Goal: Ask a question: Seek information or help from site administrators or community

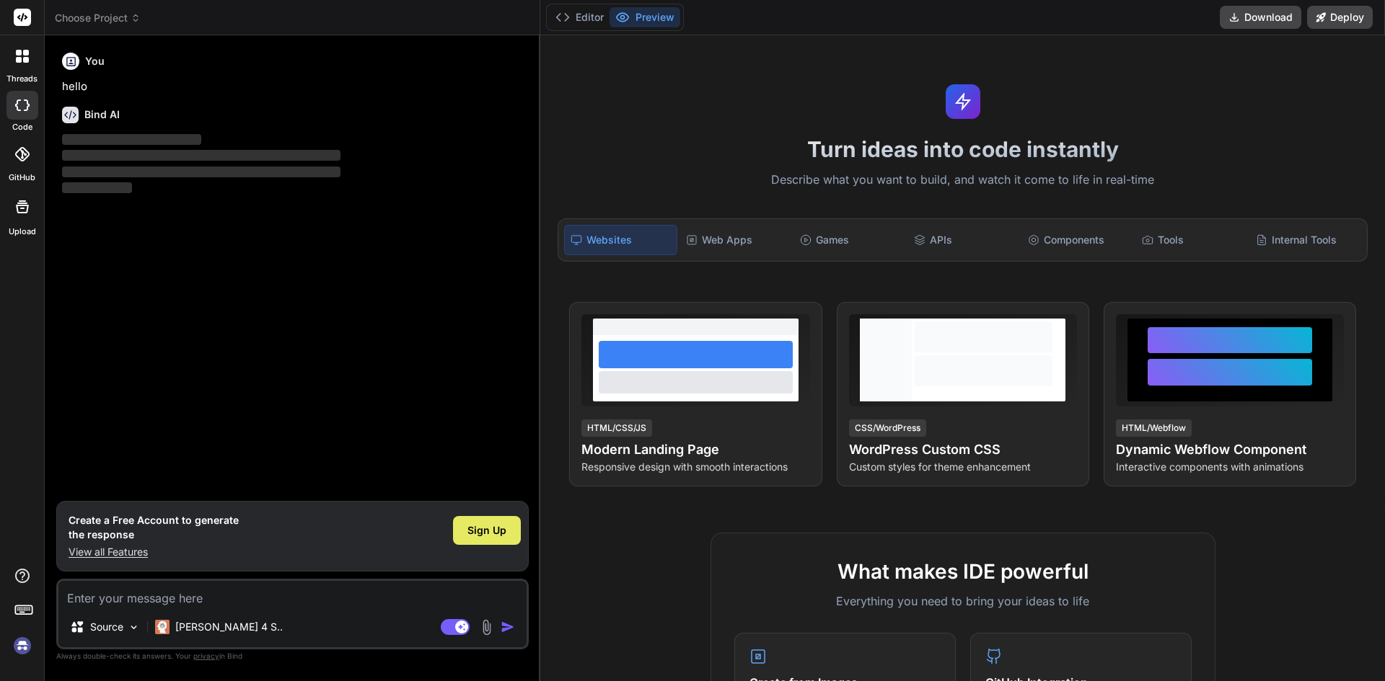
click at [493, 522] on div "Sign Up" at bounding box center [487, 530] width 68 height 29
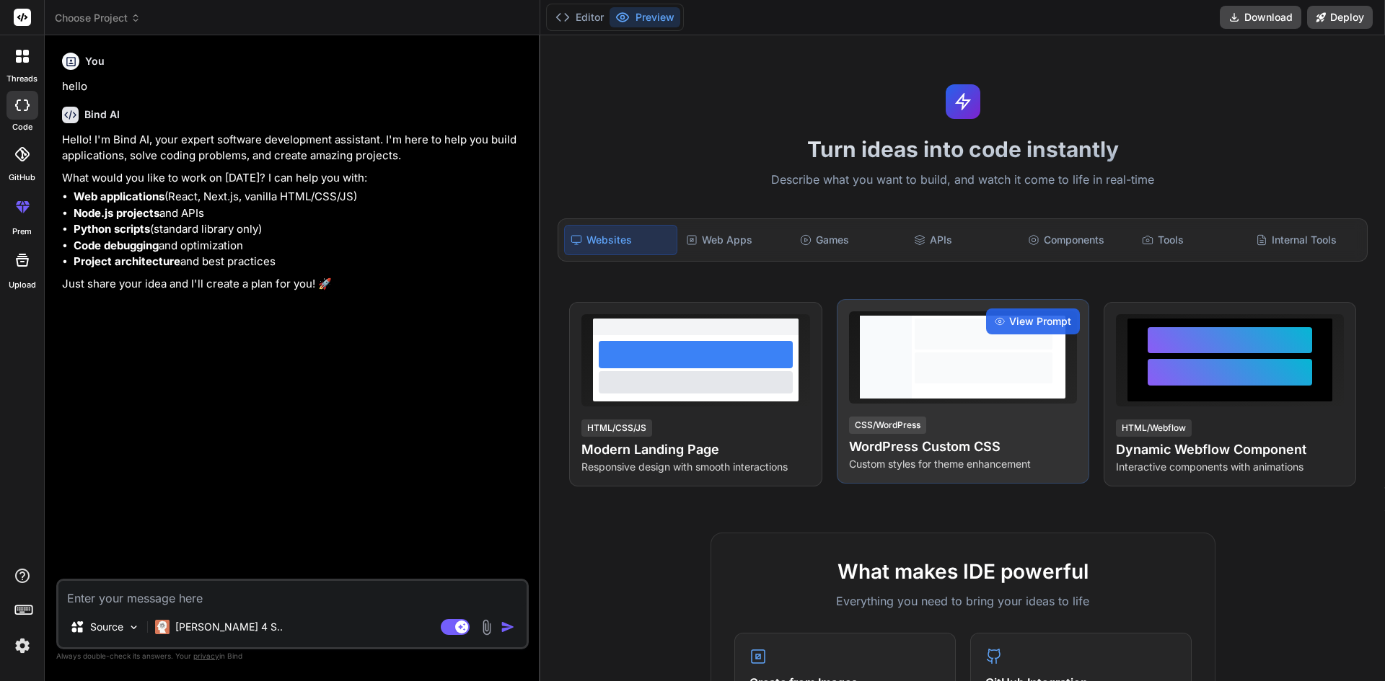
type textarea "x"
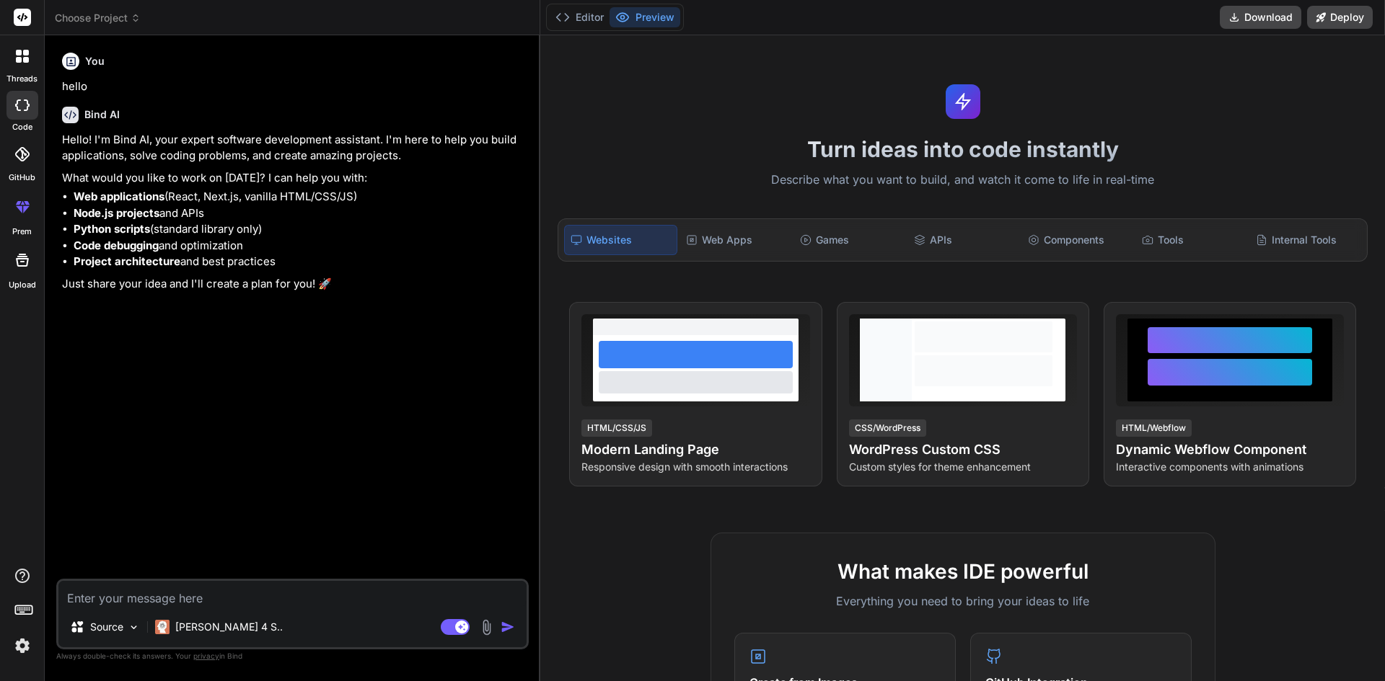
click at [276, 597] on textarea at bounding box center [292, 594] width 468 height 26
paste textarea "i want to make a mobile app browser that can allow me add url and browse websit…"
type textarea "i want to make a mobile app browser that can allow me add url and browse websit…"
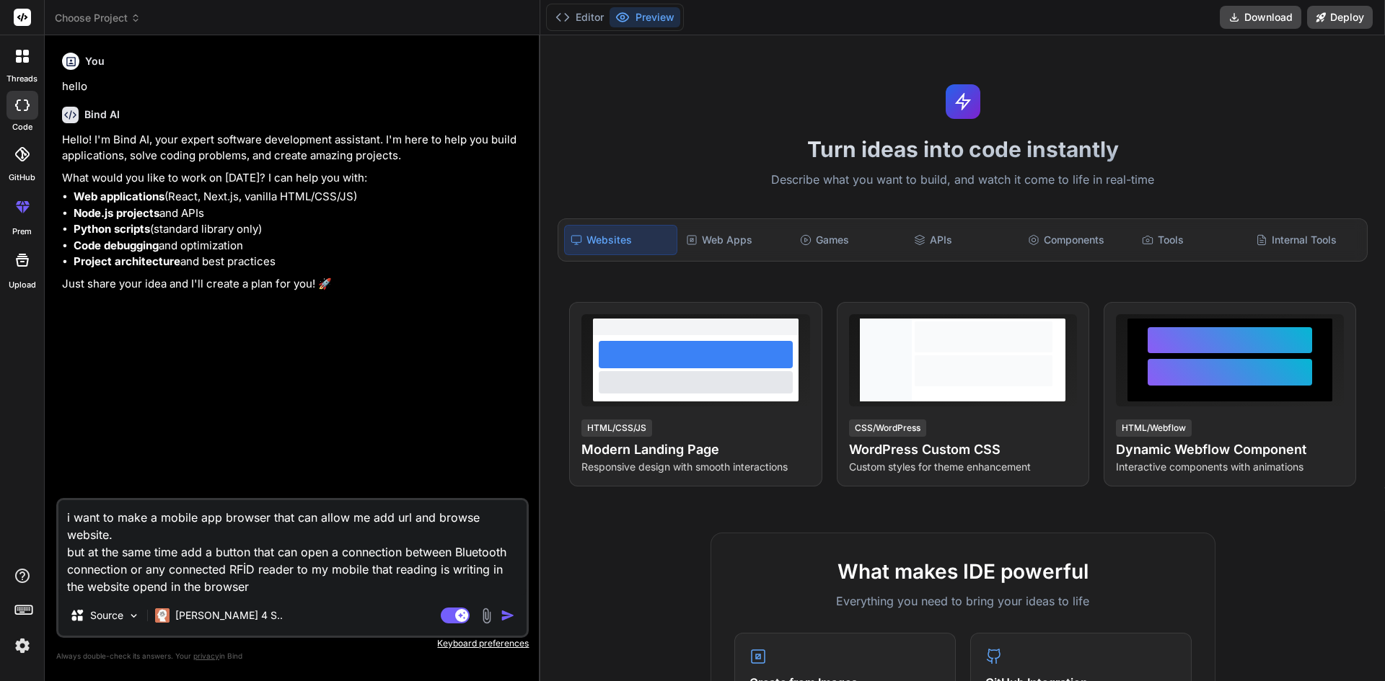
type textarea "x"
type textarea "i want to make a mobile app browser that can allow me add url and browse websit…"
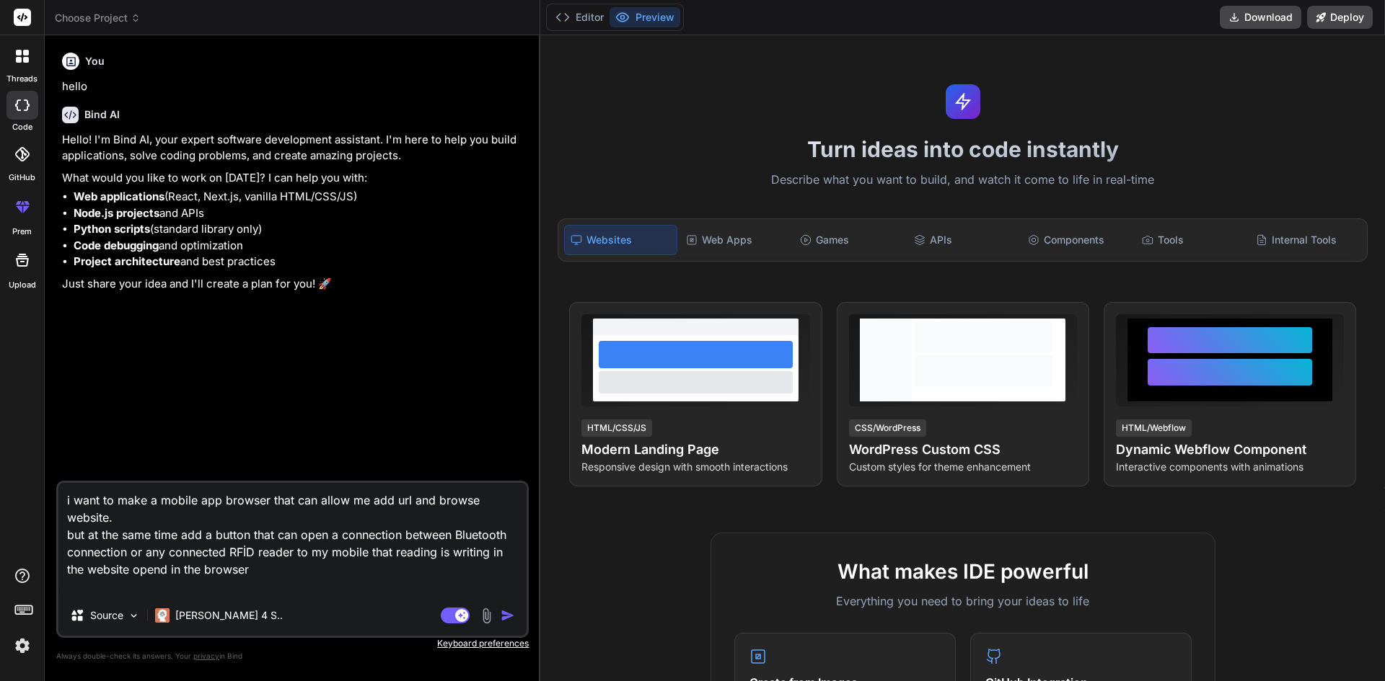
type textarea "x"
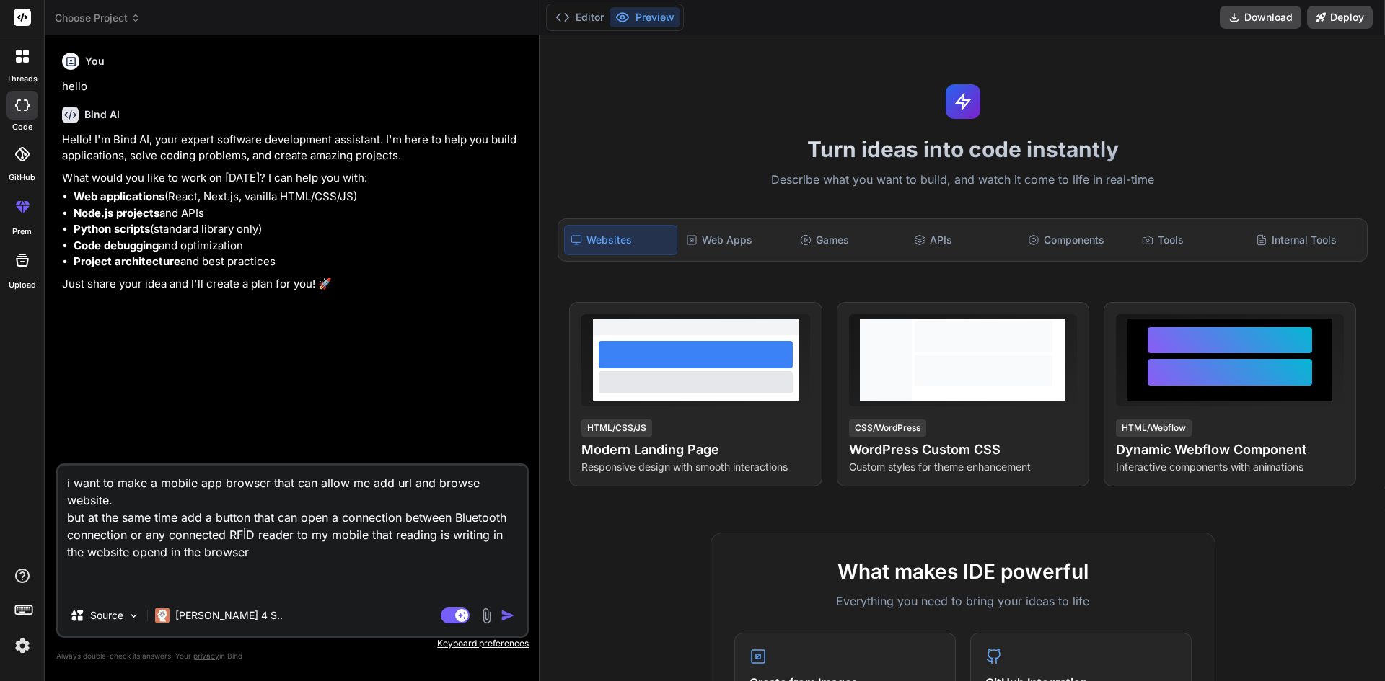
type textarea "i want to make a mobile app browser that can allow me add url and browse websit…"
type textarea "x"
type textarea "i want to make a mobile app browser that can allow me add url and browse websit…"
type textarea "x"
type textarea "i want to make a mobile app browser that can allow me add url and browse websit…"
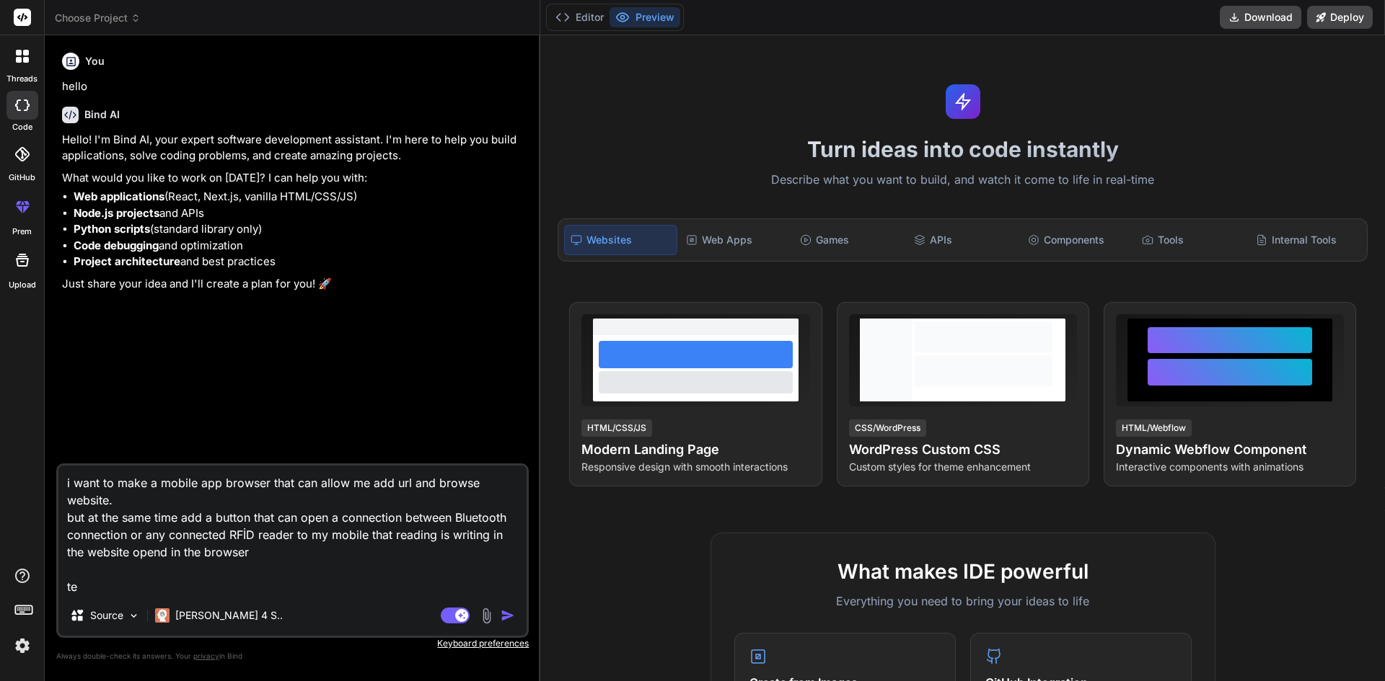
type textarea "x"
type textarea "i want to make a mobile app browser that can allow me add url and browse websit…"
type textarea "x"
type textarea "i want to make a mobile app browser that can allow me add url and browse websit…"
type textarea "x"
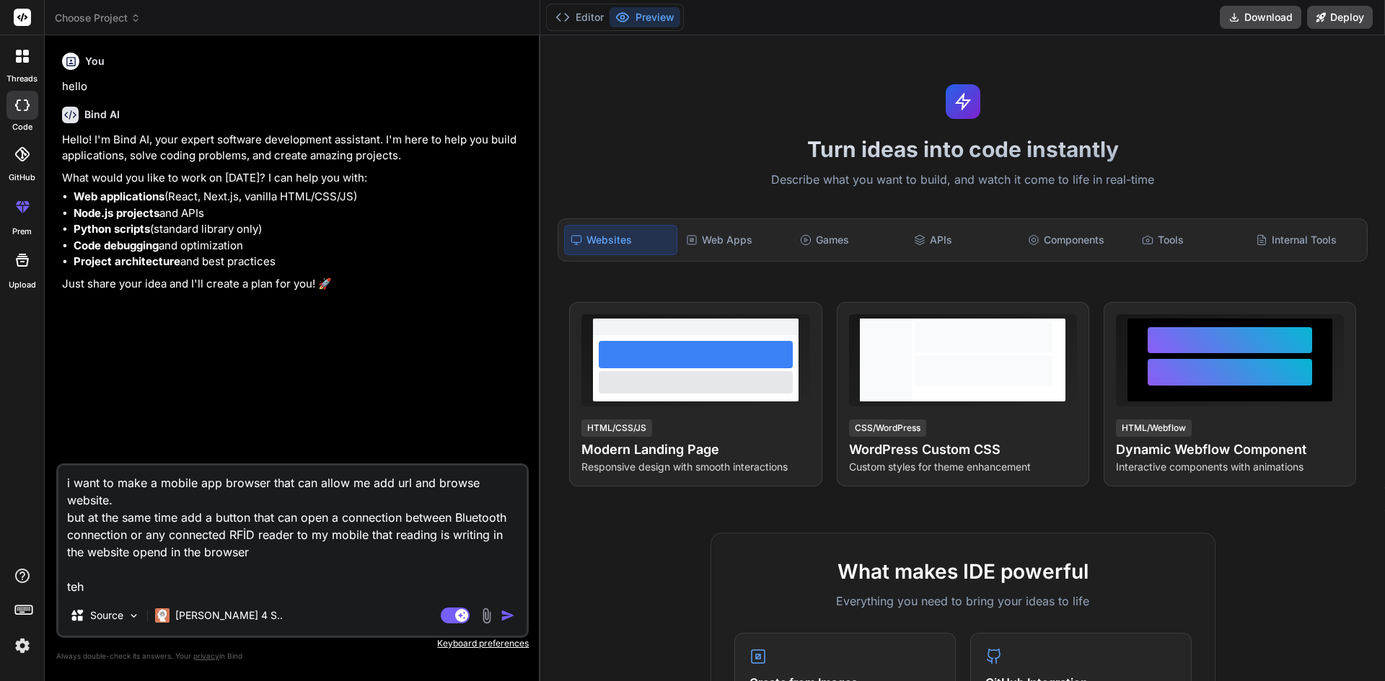
type textarea "i want to make a mobile app browser that can allow me add url and browse websit…"
type textarea "x"
type textarea "i want to make a mobile app browser that can allow me add url and browse websit…"
type textarea "x"
type textarea "i want to make a mobile app browser that can allow me add url and browse websit…"
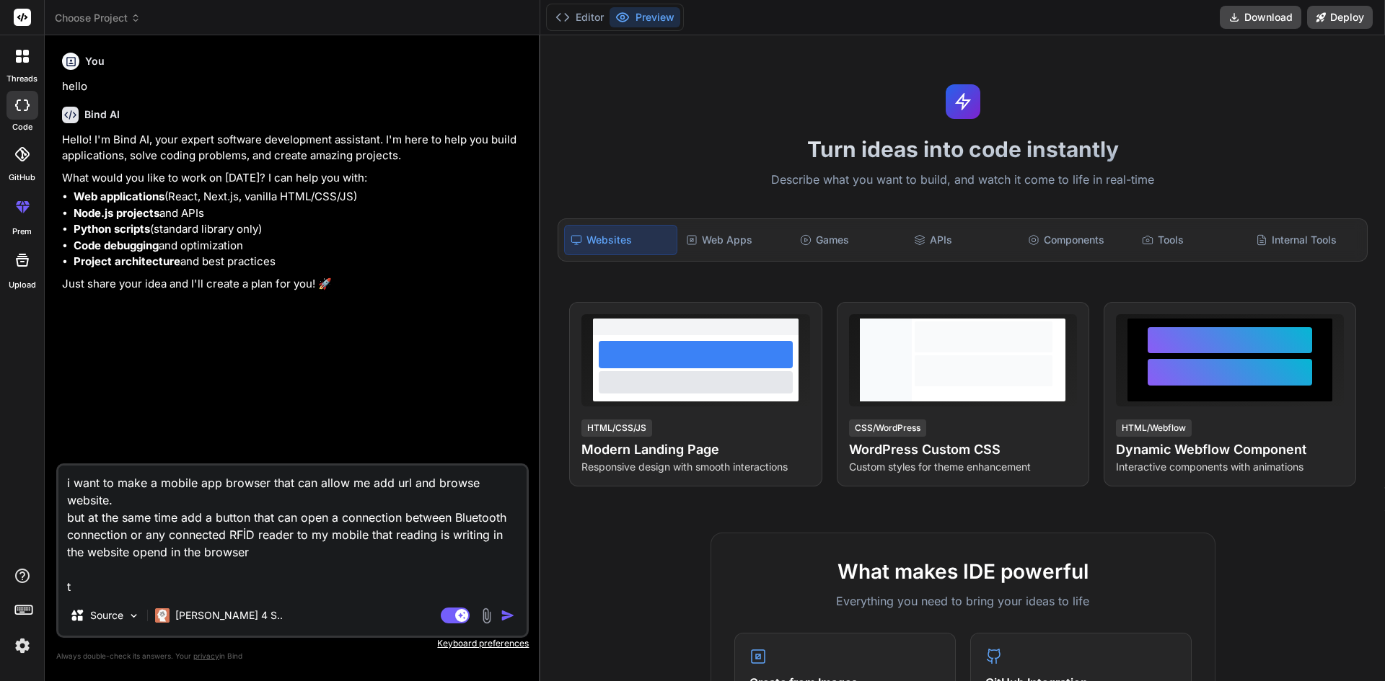
type textarea "x"
type textarea "i want to make a mobile app browser that can allow me add url and browse websit…"
type textarea "x"
type textarea "i want to make a mobile app browser that can allow me add url and browse websit…"
type textarea "x"
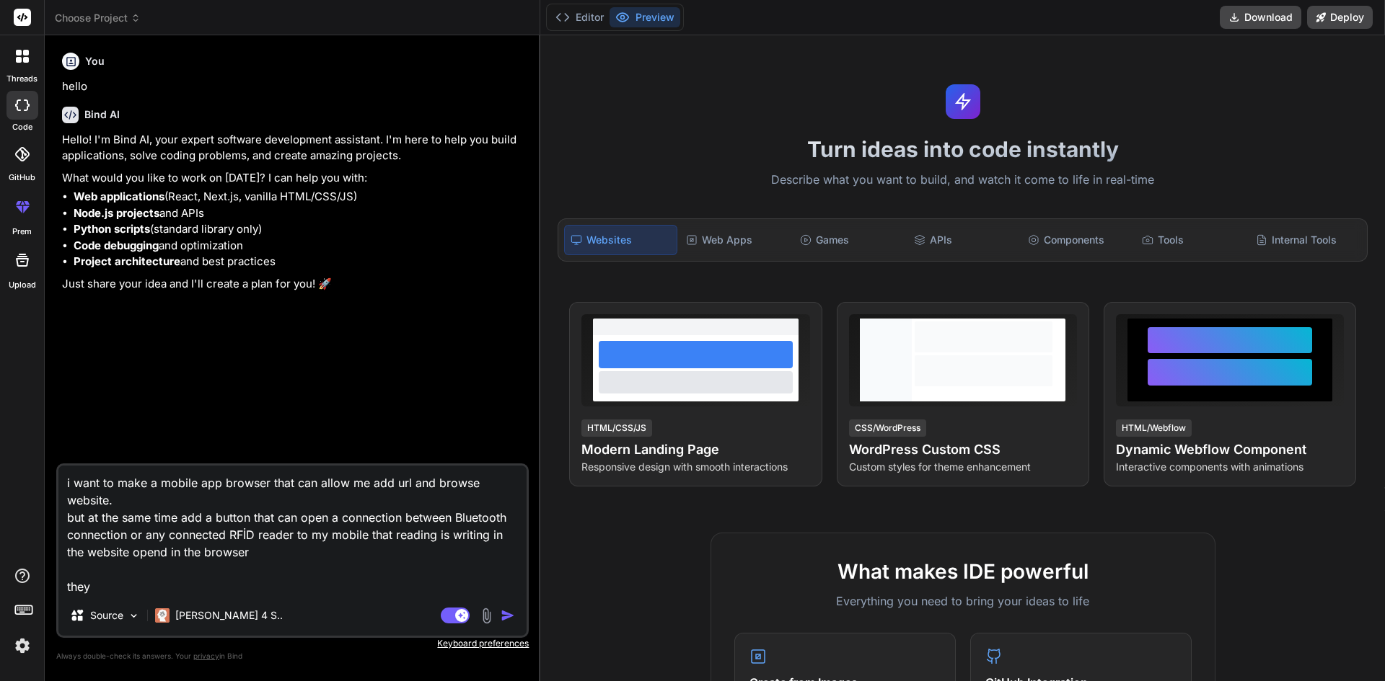
type textarea "i want to make a mobile app browser that can allow me add url and browse websit…"
type textarea "x"
type textarea "i want to make a mobile app browser that can allow me add url and browse websit…"
type textarea "x"
type textarea "i want to make a mobile app browser that can allow me add url and browse websit…"
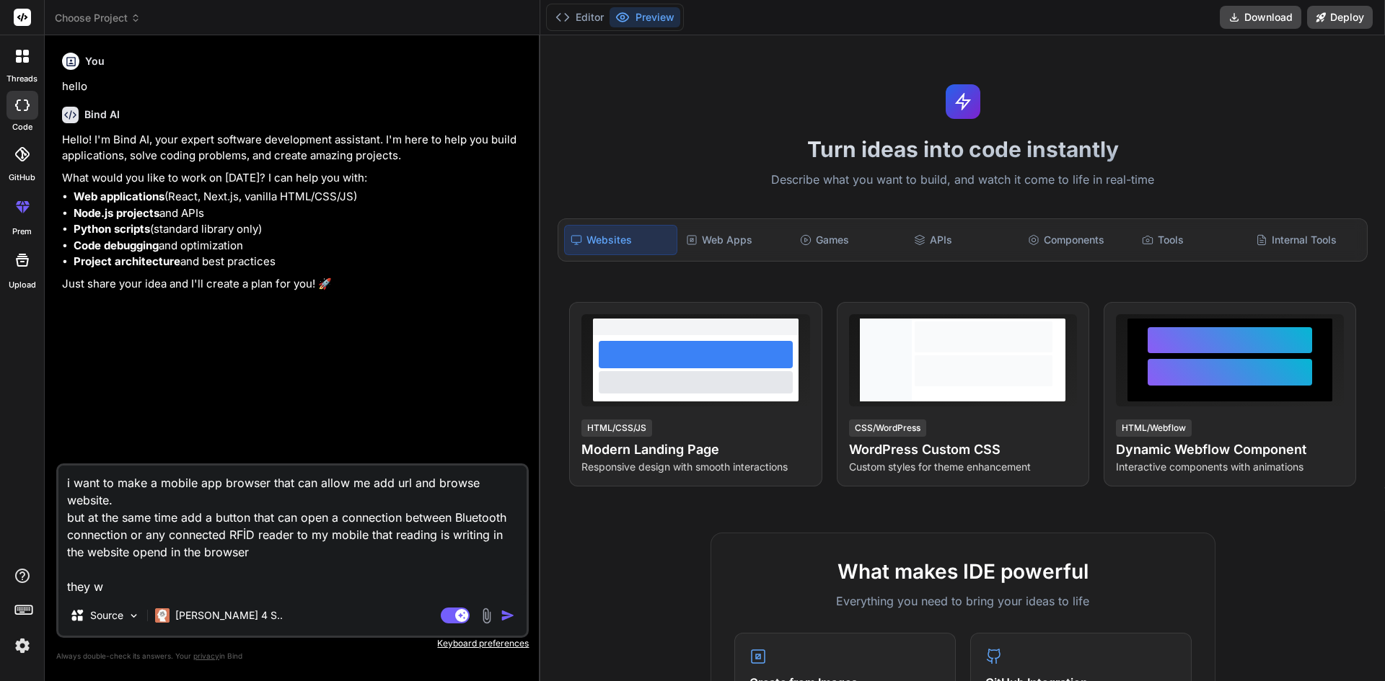
type textarea "x"
type textarea "i want to make a mobile app browser that can allow me add url and browse websit…"
type textarea "x"
type textarea "i want to make a mobile app browser that can allow me add url and browse websit…"
type textarea "x"
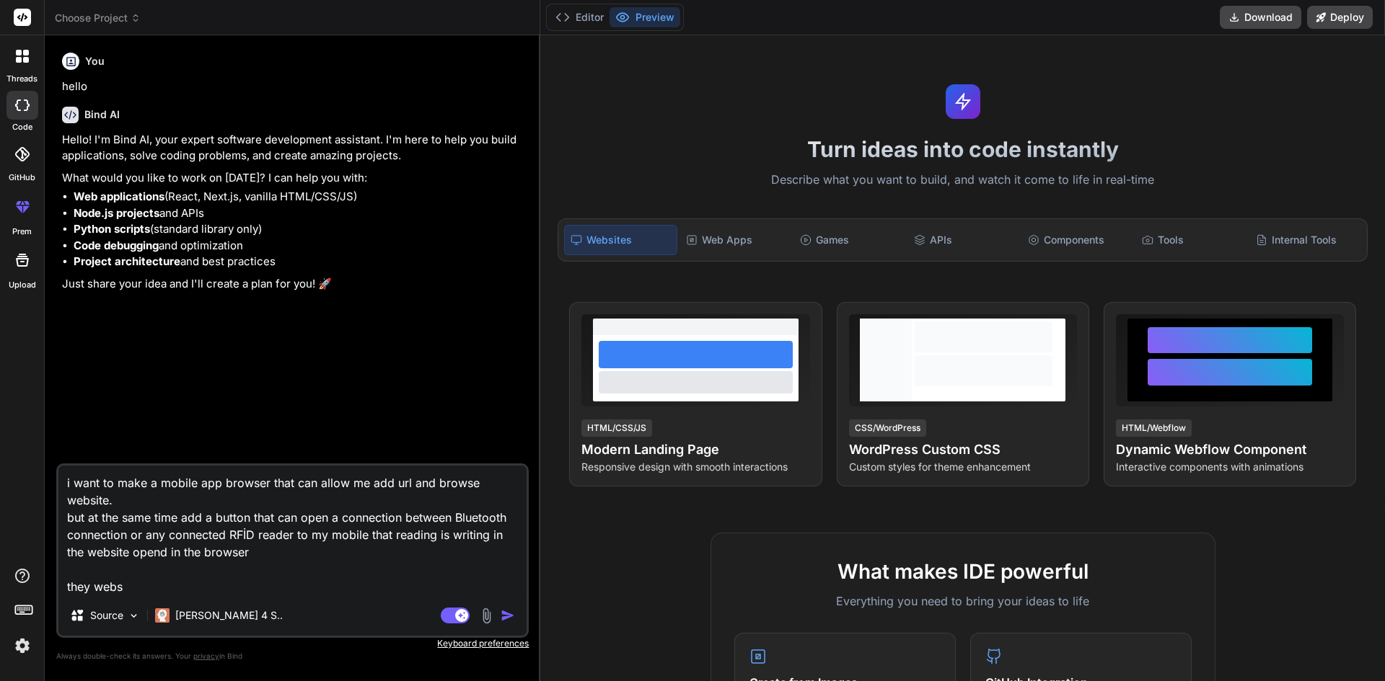
type textarea "i want to make a mobile app browser that can allow me add url and browse websit…"
type textarea "x"
type textarea "i want to make a mobile app browser that can allow me add url and browse websit…"
type textarea "x"
type textarea "i want to make a mobile app browser that can allow me add url and browse websit…"
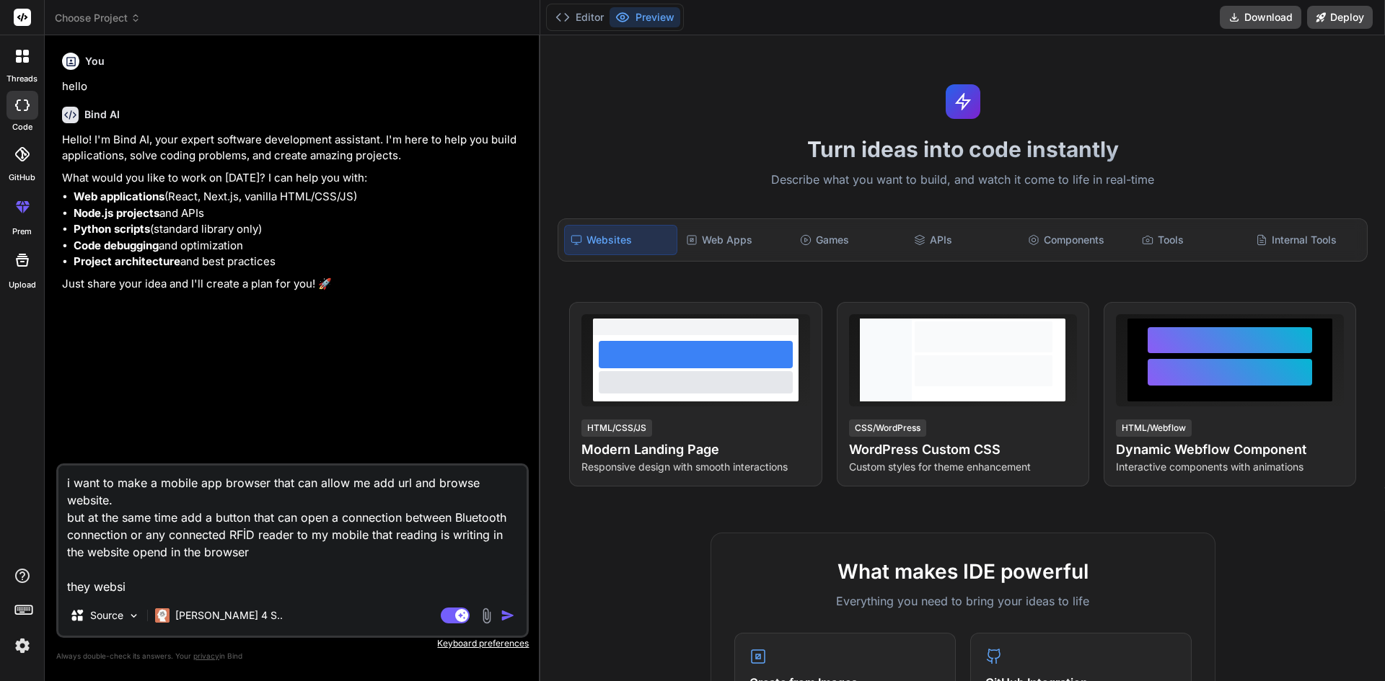
type textarea "x"
type textarea "i want to make a mobile app browser that can allow me add url and browse websit…"
type textarea "x"
type textarea "i want to make a mobile app browser that can allow me add url and browse websit…"
type textarea "x"
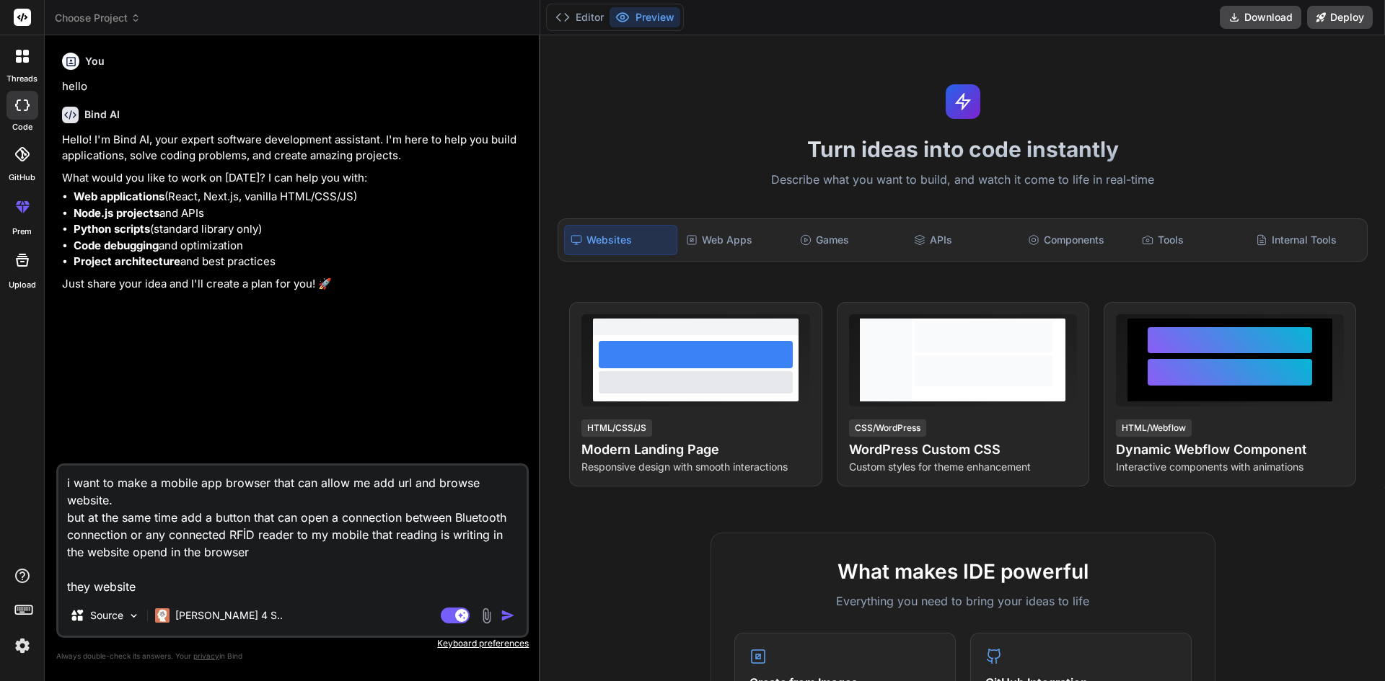
type textarea "i want to make a mobile app browser that can allow me add url and browse websit…"
type textarea "x"
type textarea "i want to make a mobile app browser that can allow me add url and browse websit…"
type textarea "x"
type textarea "i want to make a mobile app browser that can allow me add url and browse websit…"
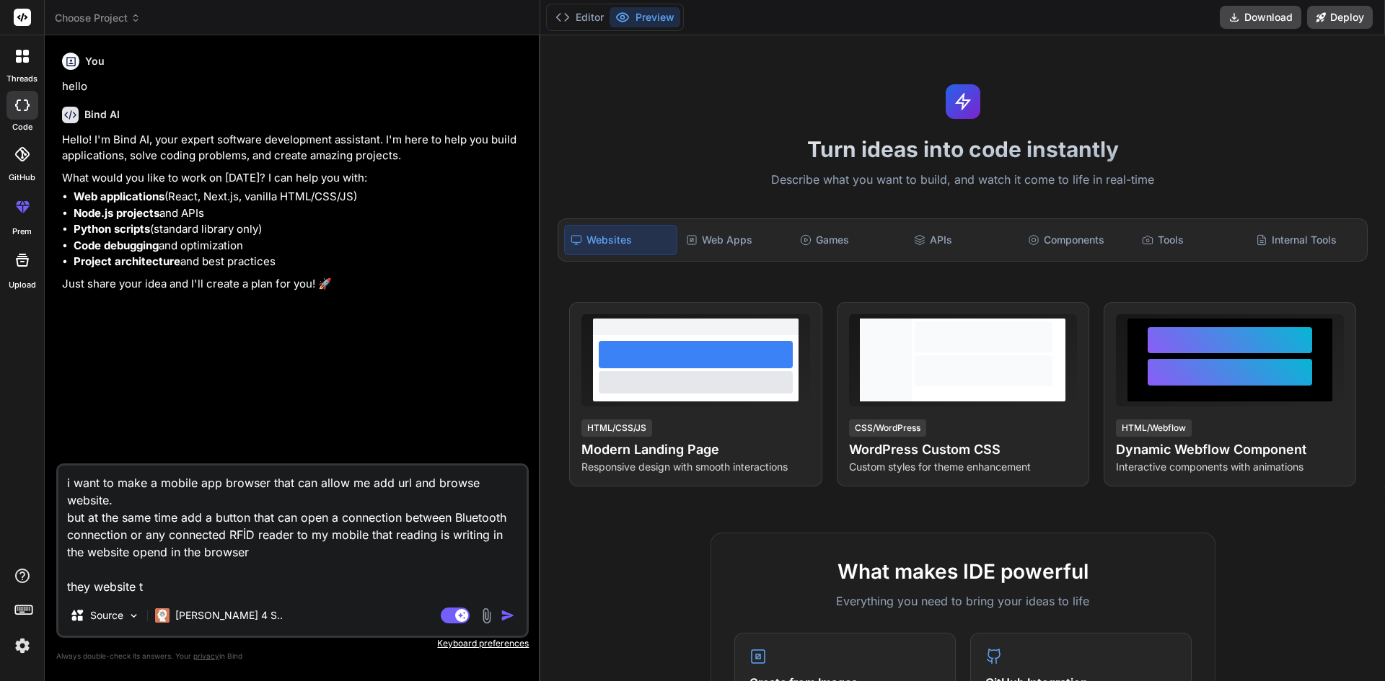
type textarea "x"
type textarea "i want to make a mobile app browser that can allow me add url and browse websit…"
type textarea "x"
type textarea "i want to make a mobile app browser that can allow me add url and browse websit…"
type textarea "x"
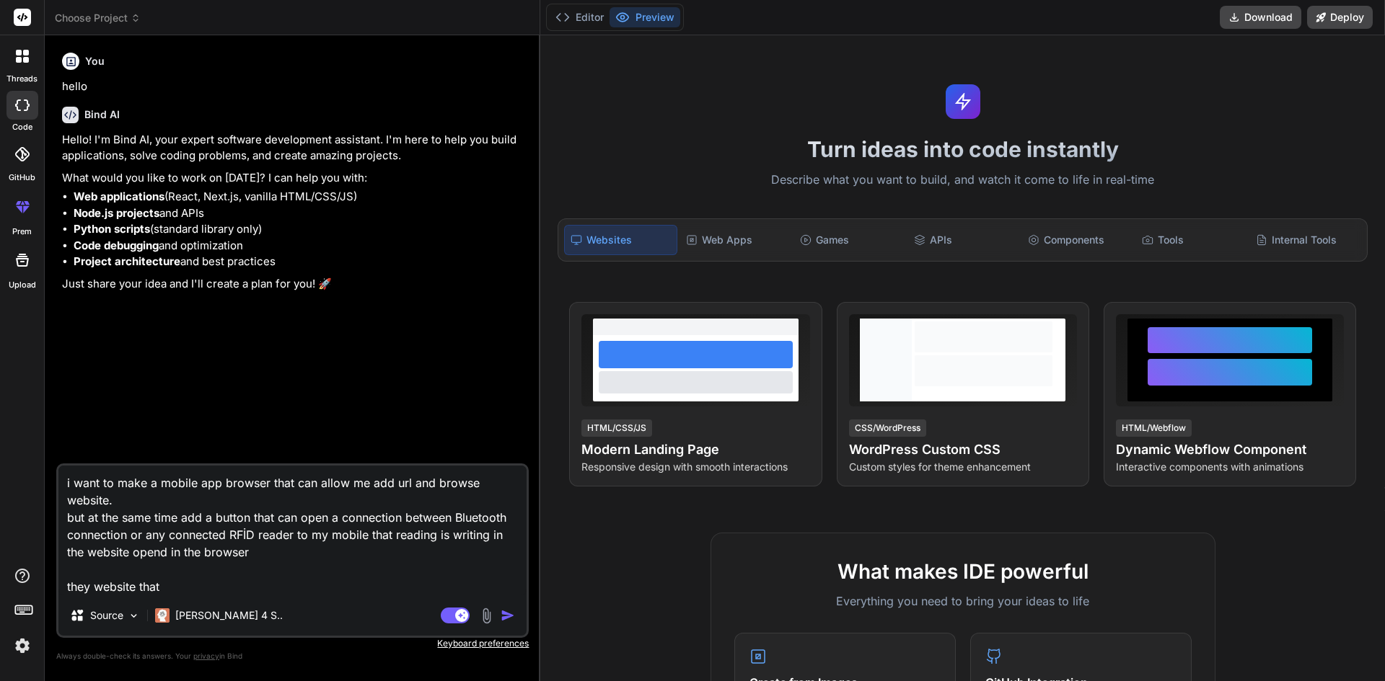
type textarea "i want to make a mobile app browser that can allow me add url and browse websit…"
type textarea "x"
type textarea "i want to make a mobile app browser that can allow me add url and browse websit…"
type textarea "x"
type textarea "i want to make a mobile app browser that can allow me add url and browse websit…"
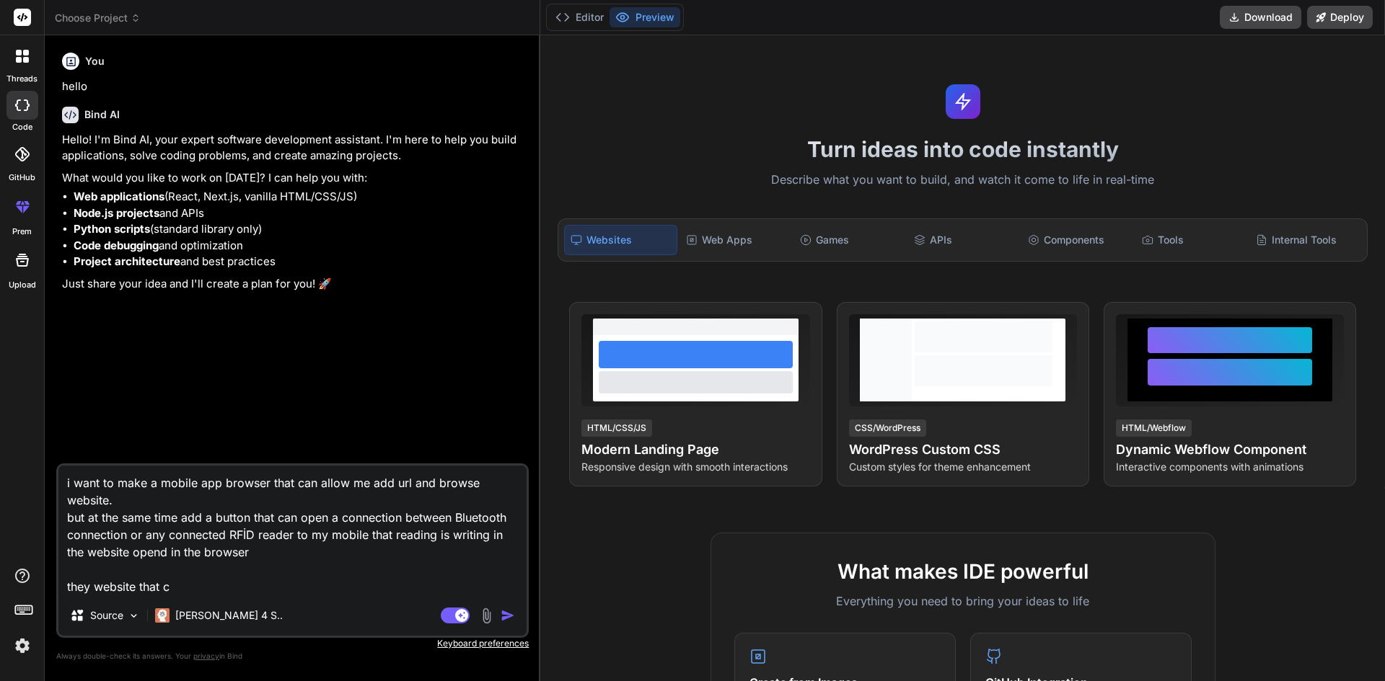
type textarea "x"
type textarea "i want to make a mobile app browser that can allow me add url and browse websit…"
type textarea "x"
type textarea "i want to make a mobile app browser that can allow me add url and browse websit…"
type textarea "x"
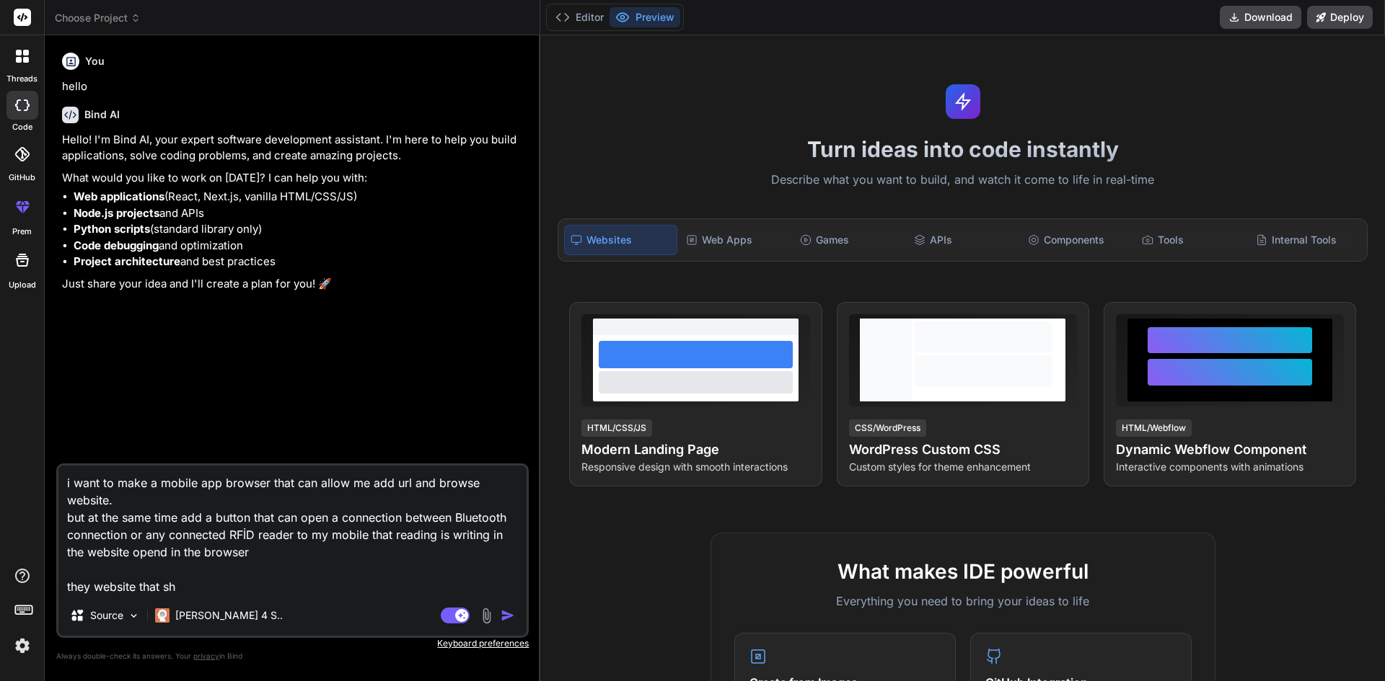
type textarea "i want to make a mobile app browser that can allow me add url and browse websit…"
type textarea "x"
type textarea "i want to make a mobile app browser that can allow me add url and browse websit…"
type textarea "x"
type textarea "i want to make a mobile app browser that can allow me add url and browse websit…"
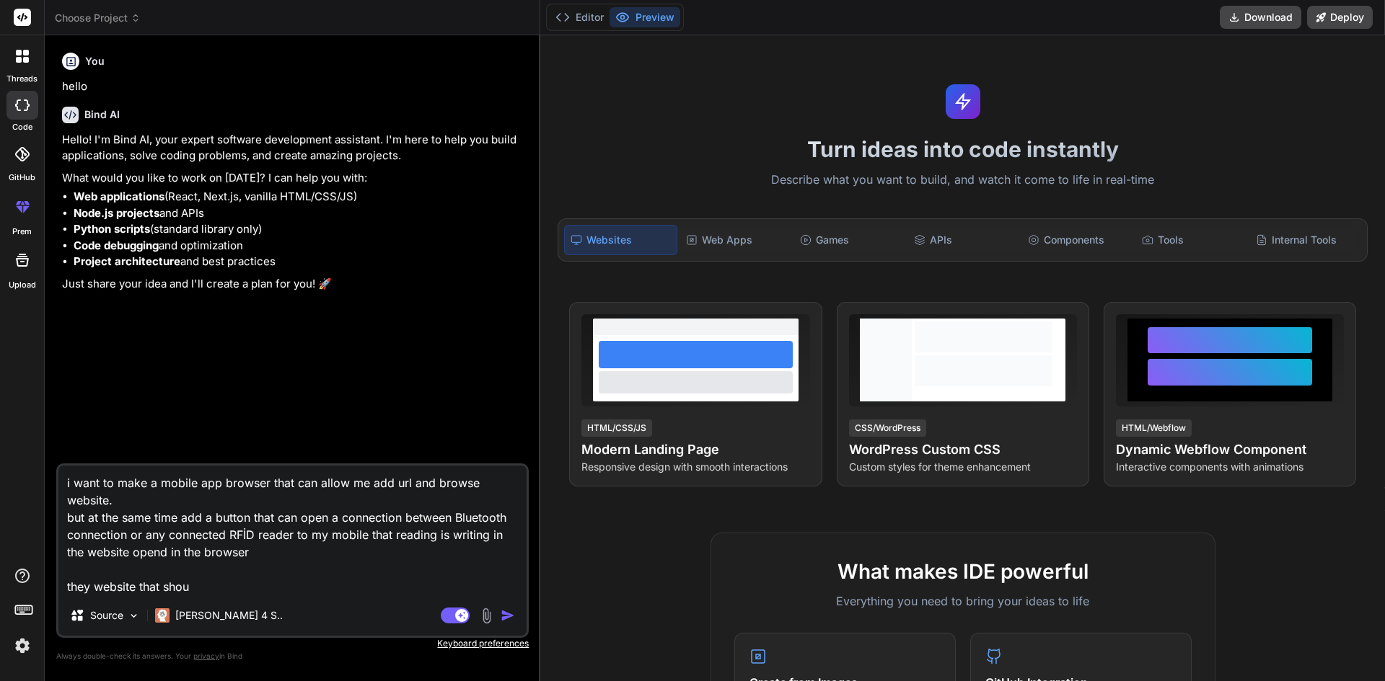
type textarea "x"
type textarea "i want to make a mobile app browser that can allow me add url and browse websit…"
type textarea "x"
type textarea "i want to make a mobile app browser that can allow me add url and browse websit…"
type textarea "x"
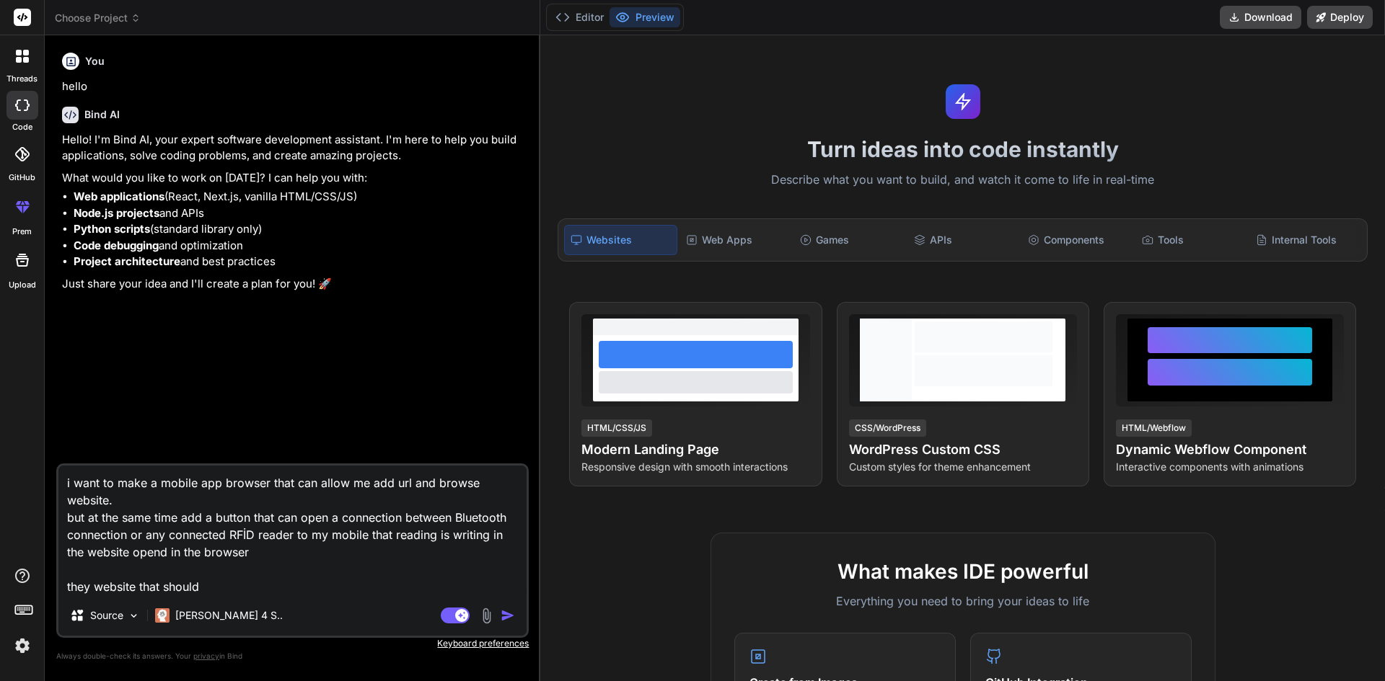
type textarea "i want to make a mobile app browser that can allow me add url and browse websit…"
type textarea "x"
type textarea "i want to make a mobile app browser that can allow me add url and browse websit…"
type textarea "x"
type textarea "i want to make a mobile app browser that can allow me add url and browse websit…"
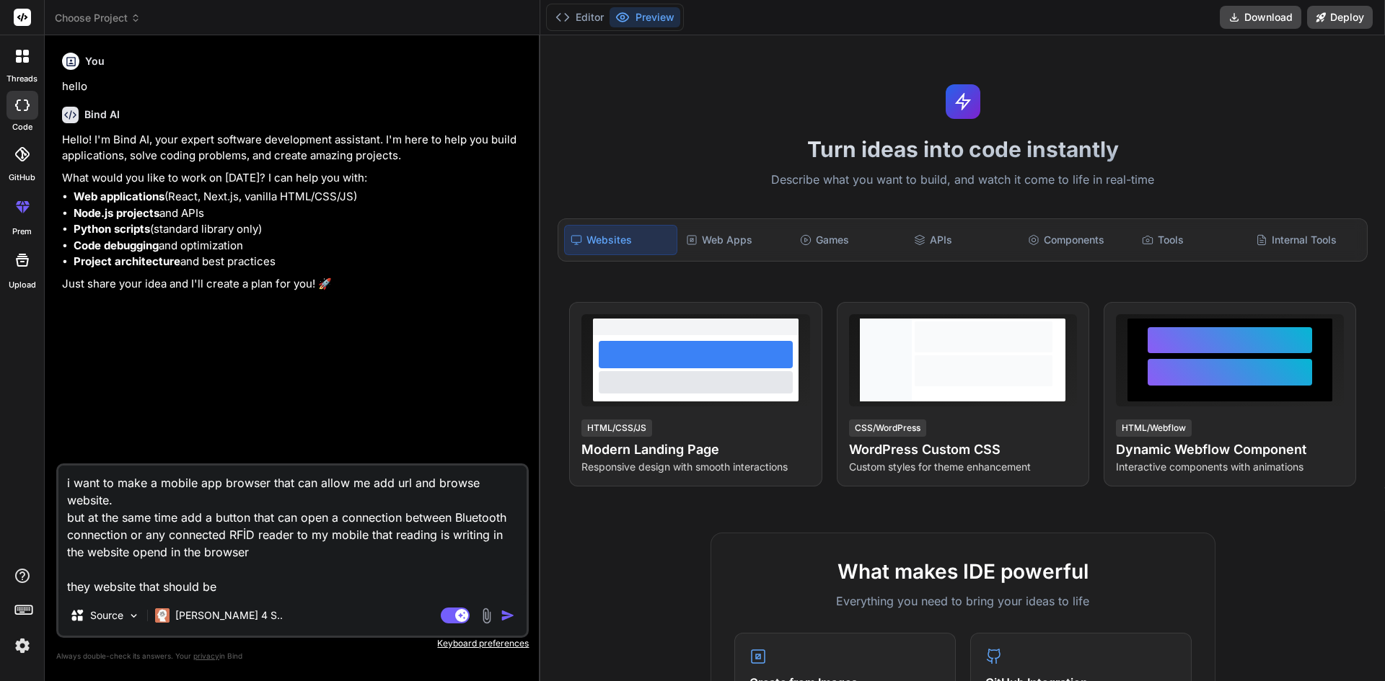
type textarea "x"
type textarea "i want to make a mobile app browser that can allow me add url and browse websit…"
type textarea "x"
type textarea "i want to make a mobile app browser that can allow me add url and browse websit…"
type textarea "x"
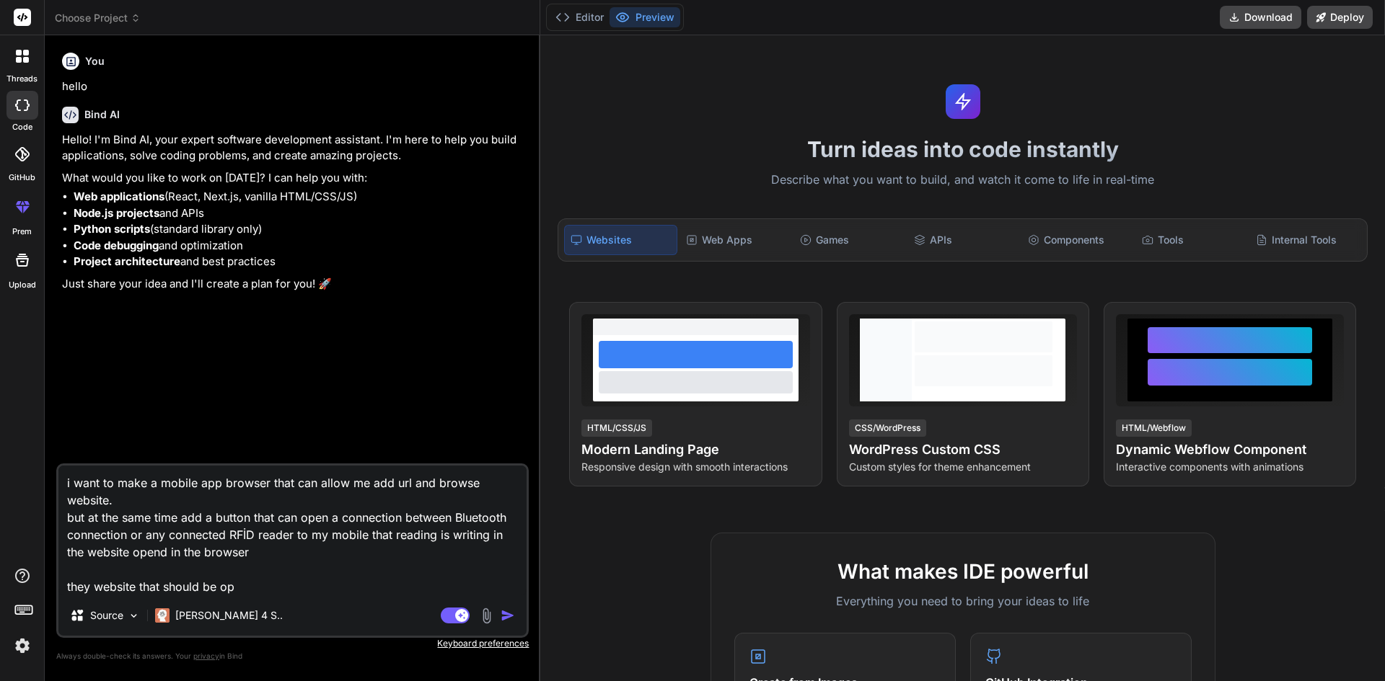
type textarea "i want to make a mobile app browser that can allow me add url and browse websit…"
type textarea "x"
type textarea "i want to make a mobile app browser that can allow me add url and browse websit…"
type textarea "x"
type textarea "i want to make a mobile app browser that can allow me add url and browse websit…"
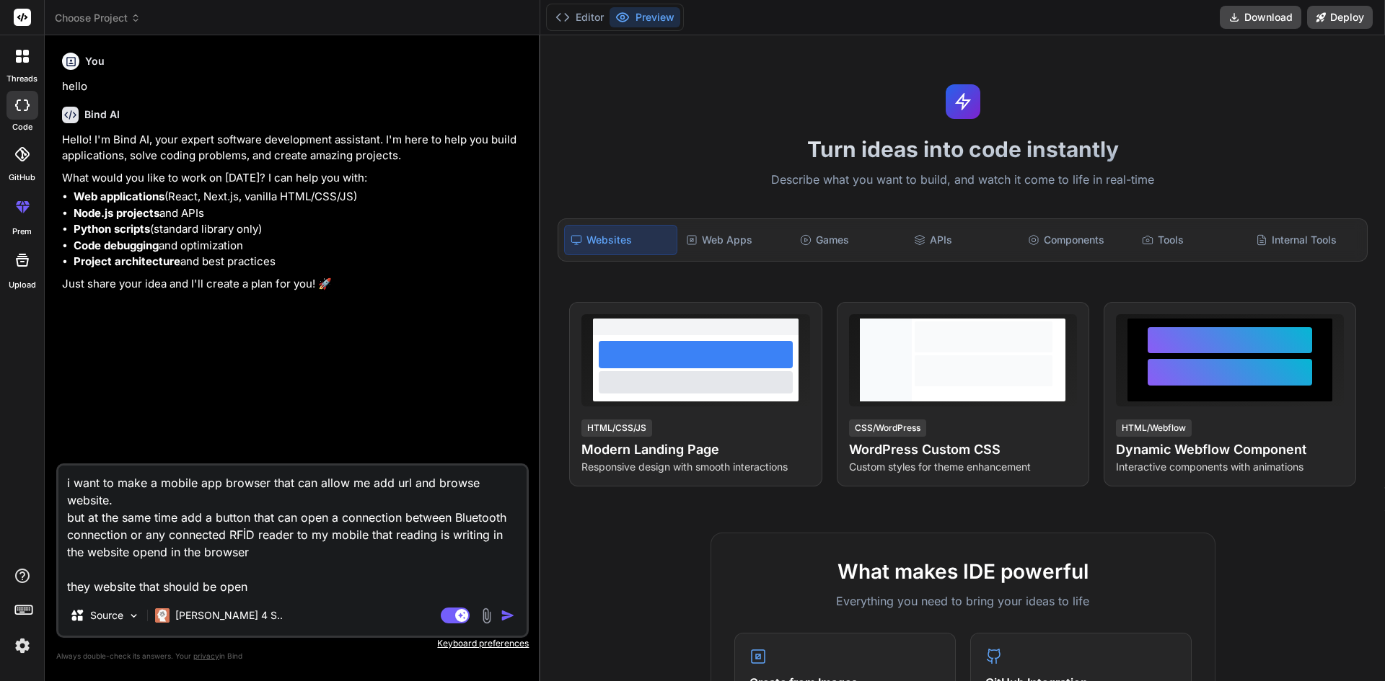
type textarea "x"
type textarea "i want to make a mobile app browser that can allow me add url and browse websit…"
type textarea "x"
type textarea "i want to make a mobile app browser that can allow me add url and browse websit…"
type textarea "x"
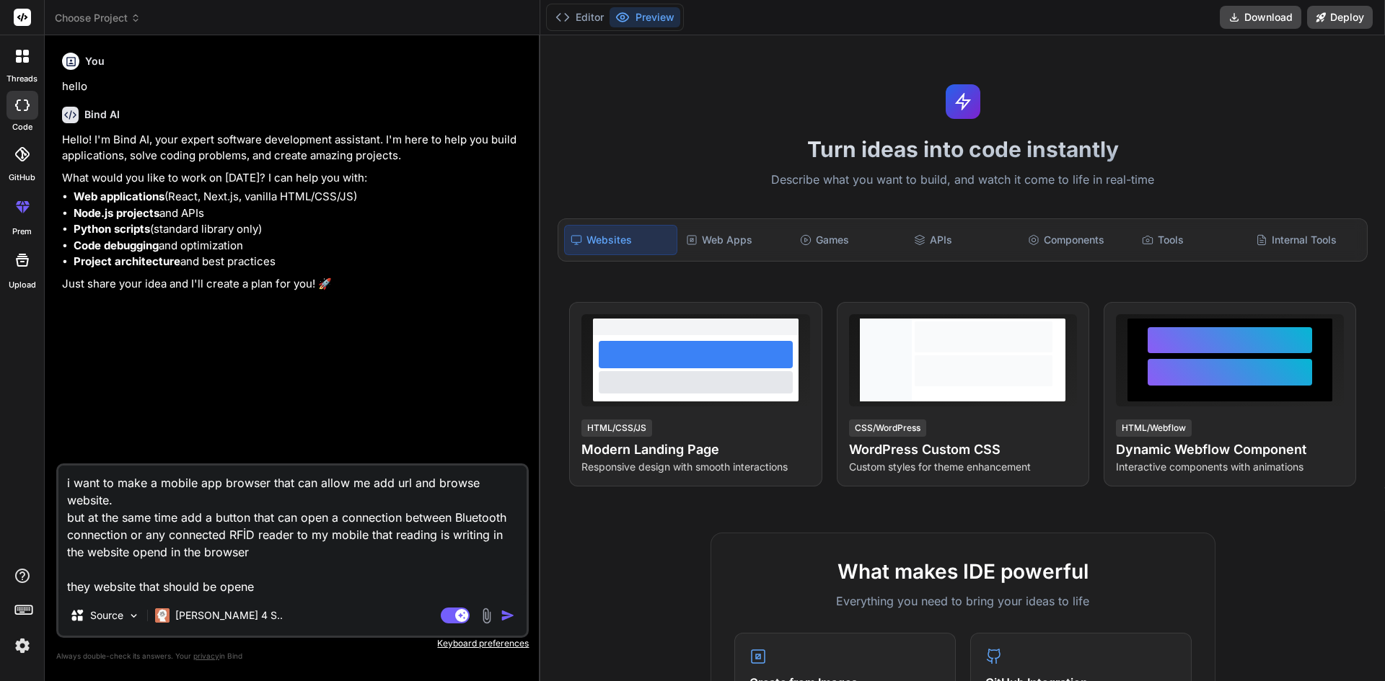
type textarea "i want to make a mobile app browser that can allow me add url and browse websit…"
type textarea "x"
type textarea "i want to make a mobile app browser that can allow me add url and browse websit…"
type textarea "x"
type textarea "i want to make a mobile app browser that can allow me add url and browse websit…"
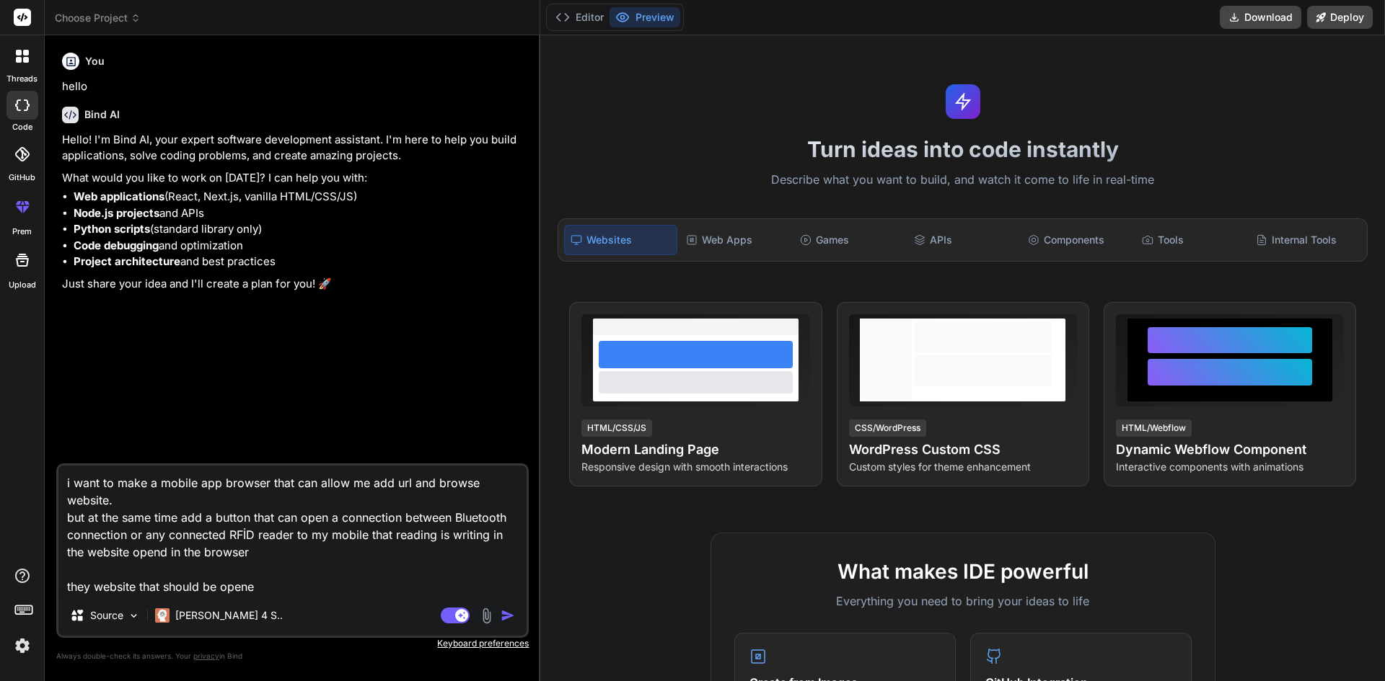
type textarea "x"
type textarea "i want to make a mobile app browser that can allow me add url and browse websit…"
type textarea "x"
type textarea "i want to make a mobile app browser that can allow me add url and browse websit…"
type textarea "x"
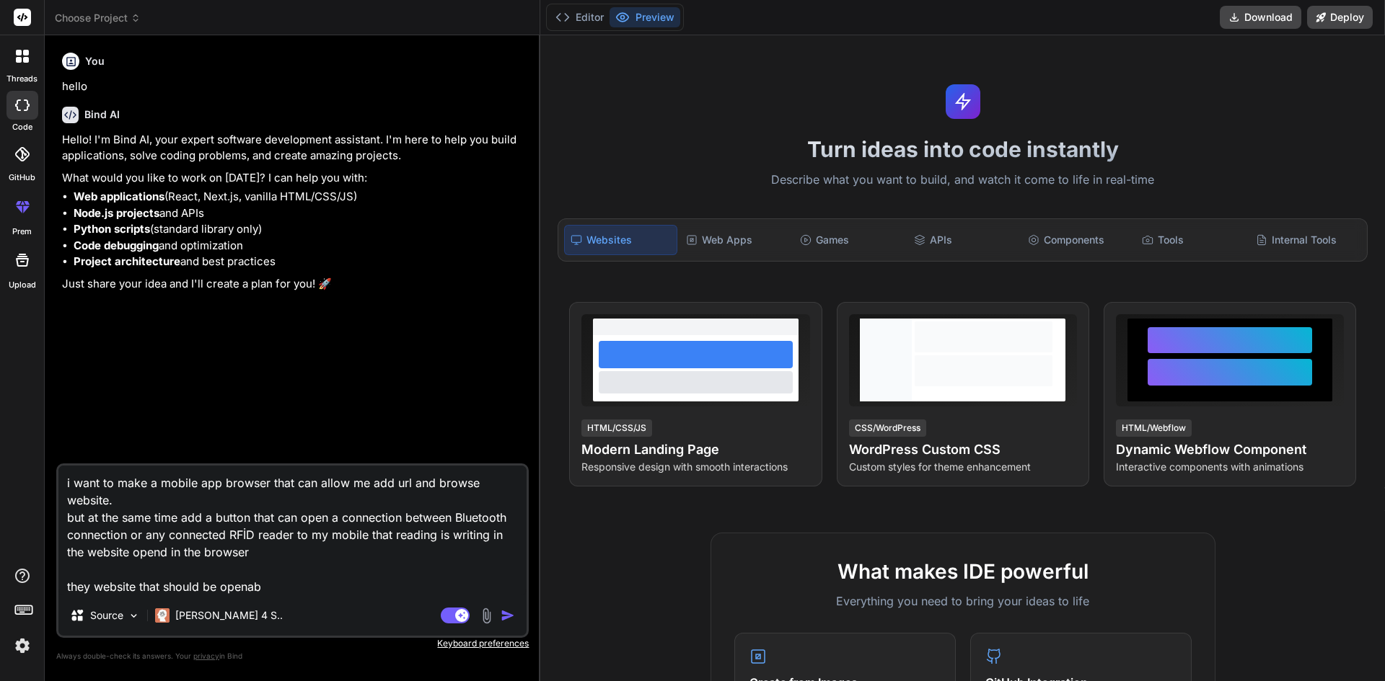
type textarea "i want to make a mobile app browser that can allow me add url and browse websit…"
type textarea "x"
type textarea "i want to make a mobile app browser that can allow me add url and browse websit…"
type textarea "x"
type textarea "i want to make a mobile app browser that can allow me add url and browse websit…"
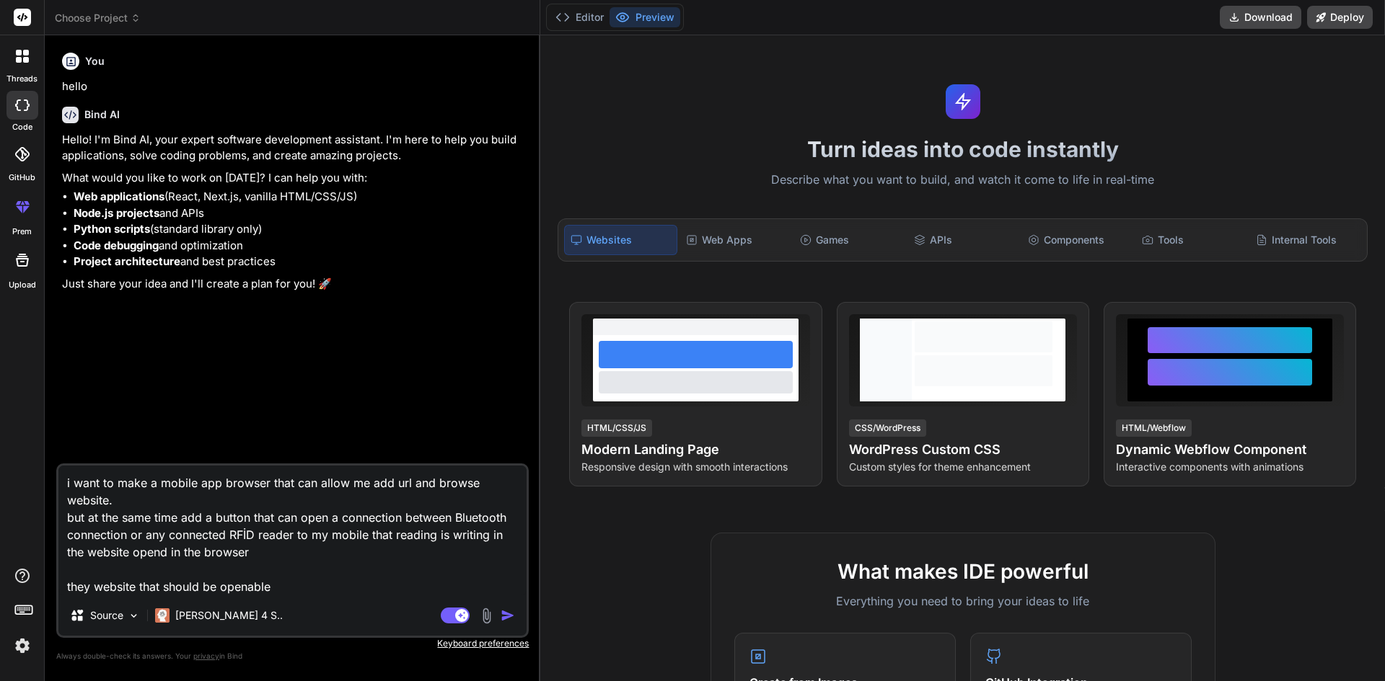
type textarea "x"
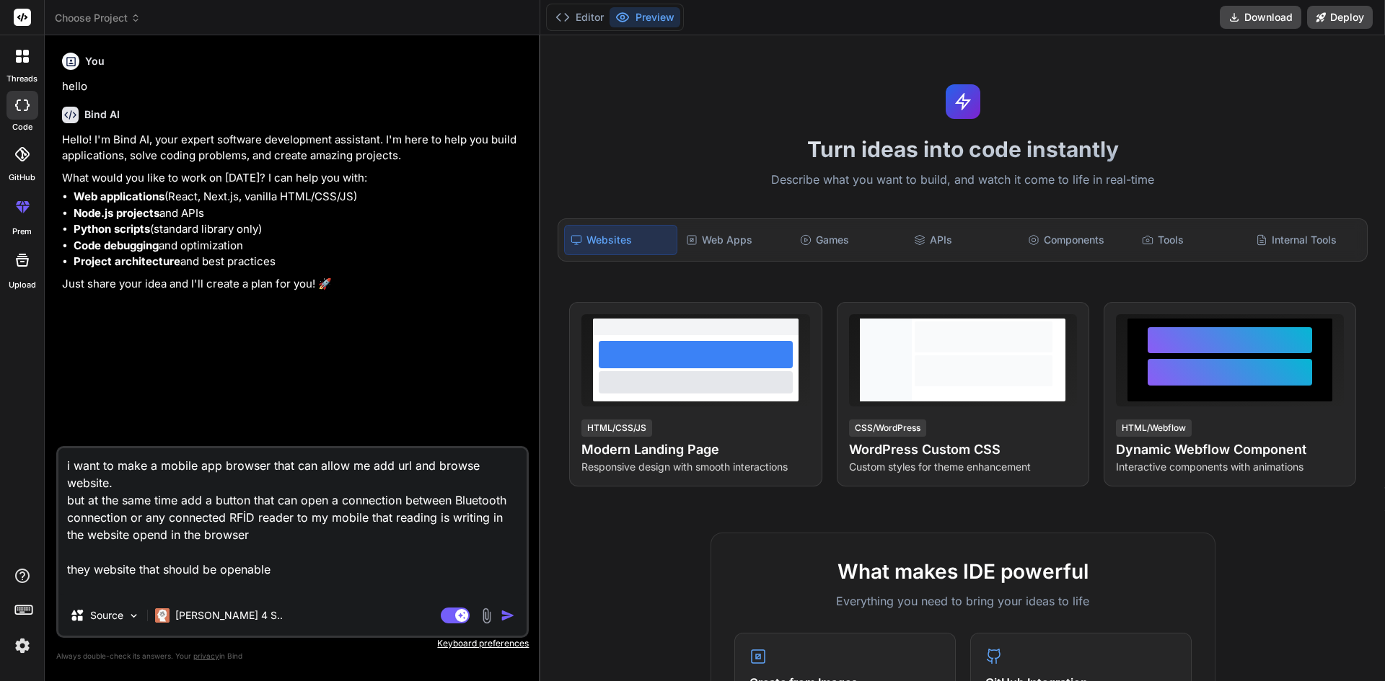
paste textarea "[URL][DOMAIN_NAME]"
type textarea "i want to make a mobile app browser that can allow me add url and browse websit…"
type textarea "x"
type textarea "i want to make a mobile app browser that can allow me add url and browse websit…"
click at [513, 618] on img "button" at bounding box center [507, 616] width 14 height 14
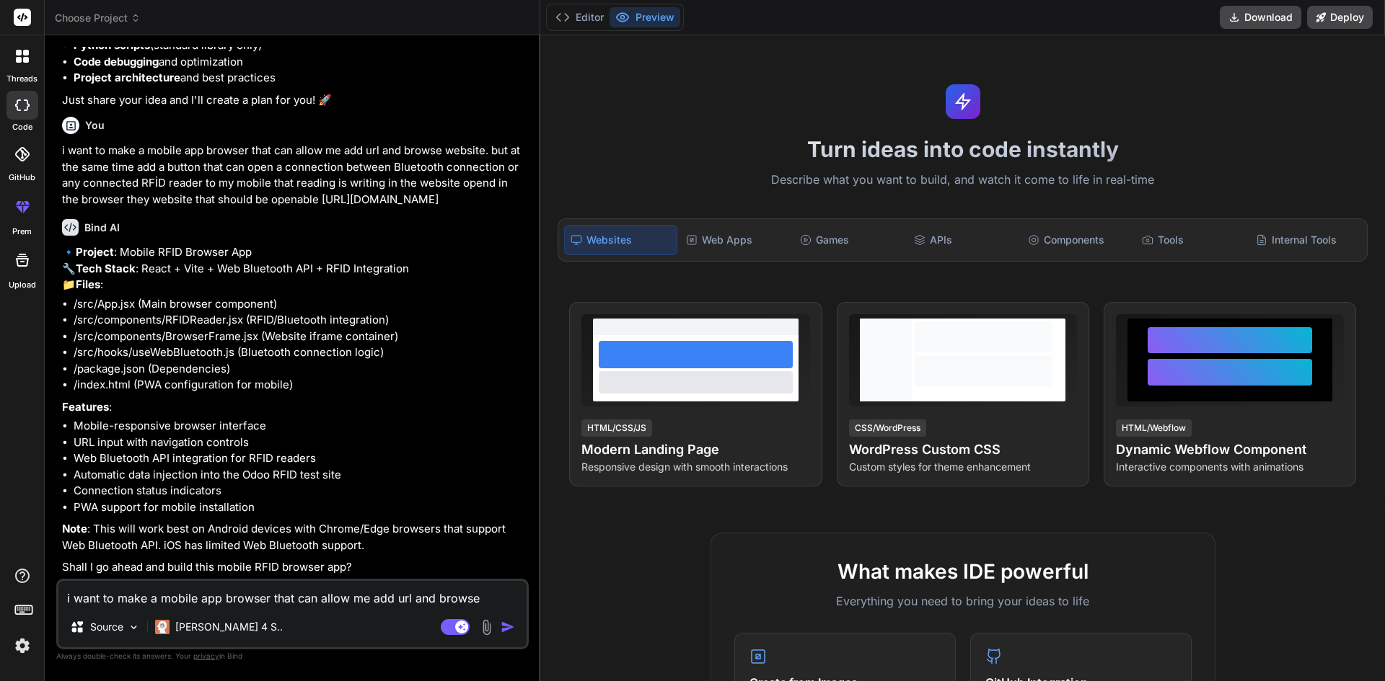
scroll to position [216, 0]
type textarea "x"
click at [224, 599] on textarea "i want to make a mobile app browser that can allow me add url and browse websit…" at bounding box center [292, 594] width 468 height 26
type textarea "y"
type textarea "x"
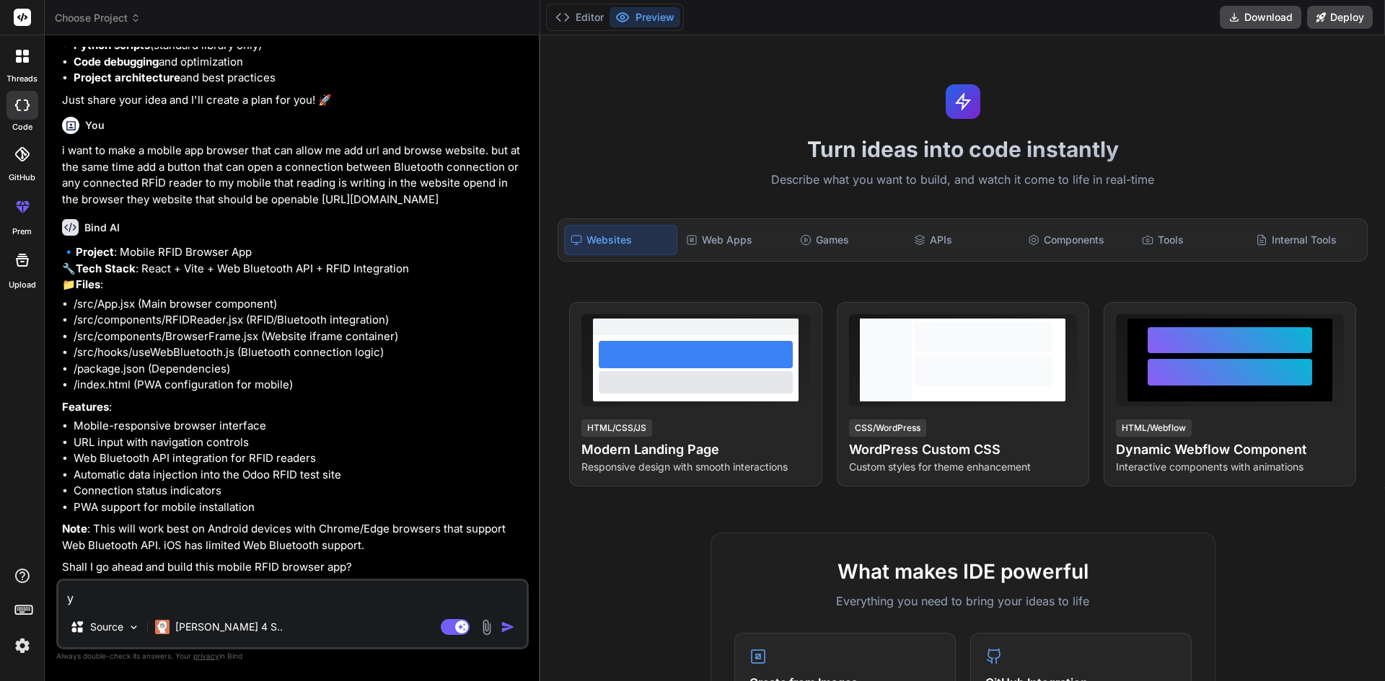
type textarea "ye"
type textarea "x"
type textarea "yes"
type textarea "x"
type textarea "yes"
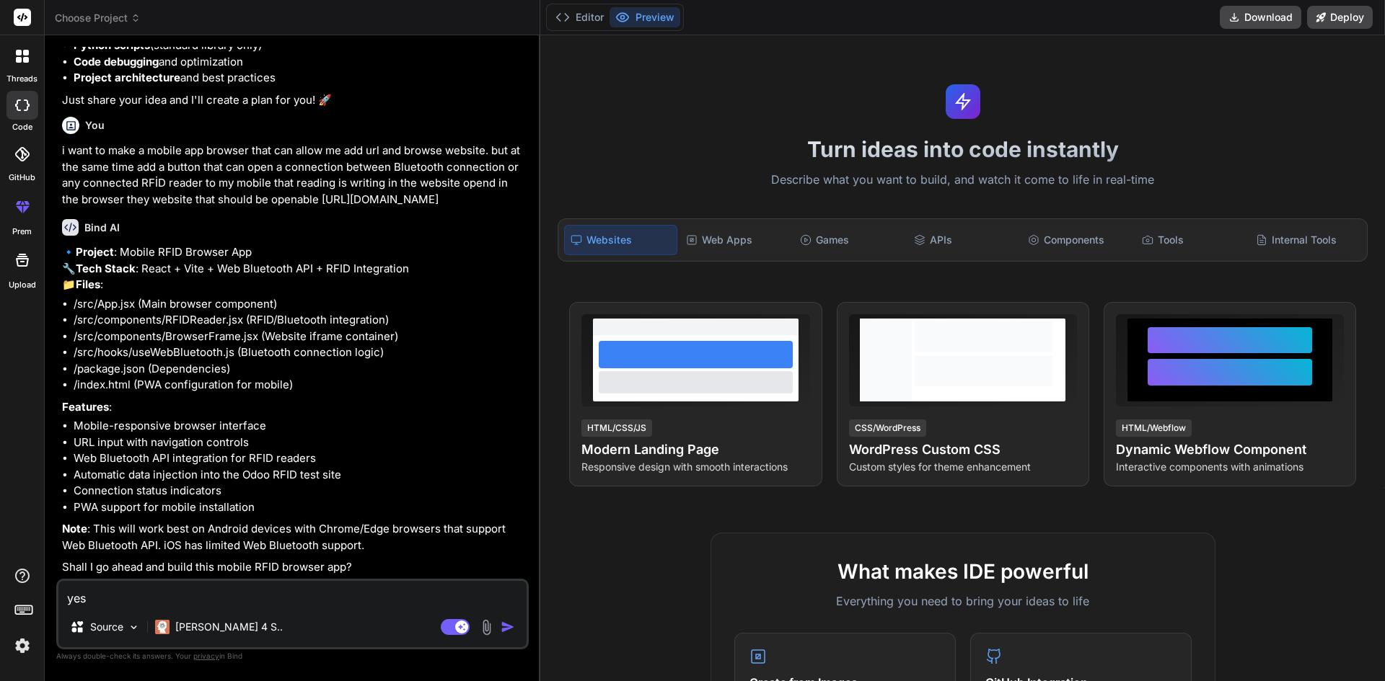
type textarea "x"
type textarea "yes a"
type textarea "x"
type textarea "yes an"
type textarea "x"
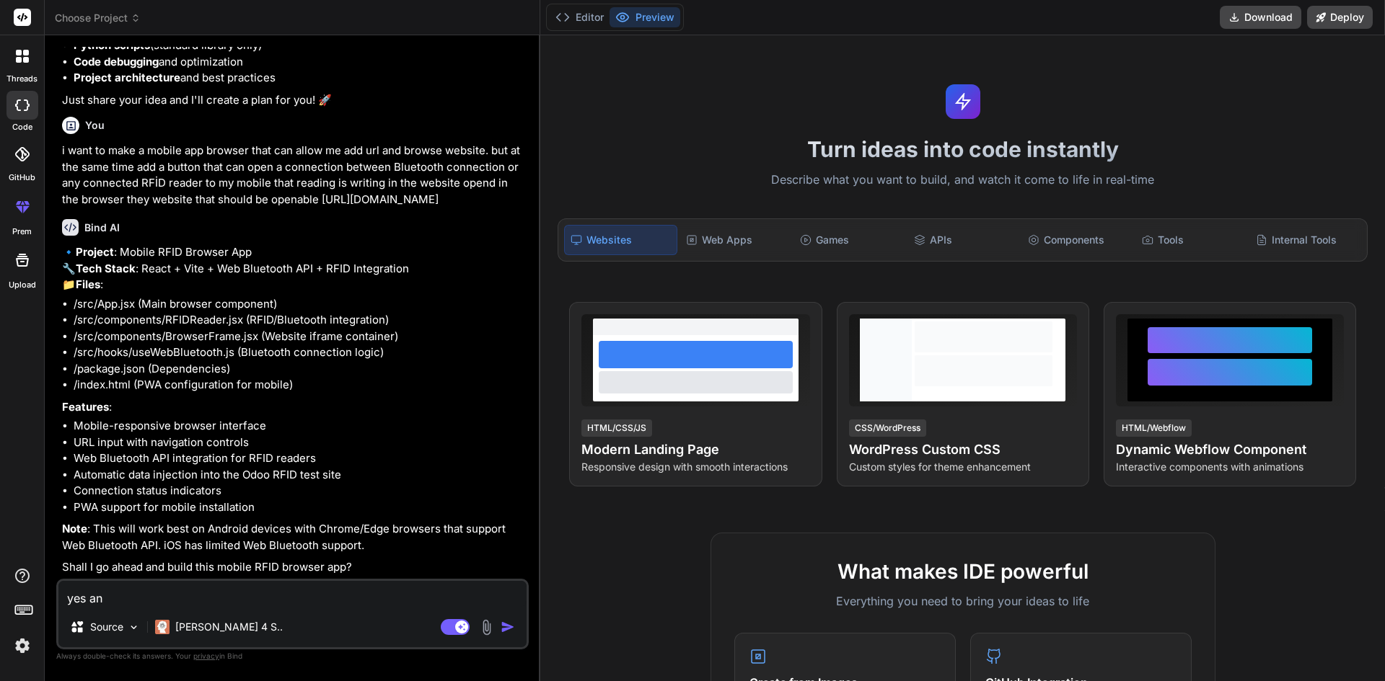
type textarea "yes and"
type textarea "x"
type textarea "yes and"
type textarea "x"
type textarea "yes and p"
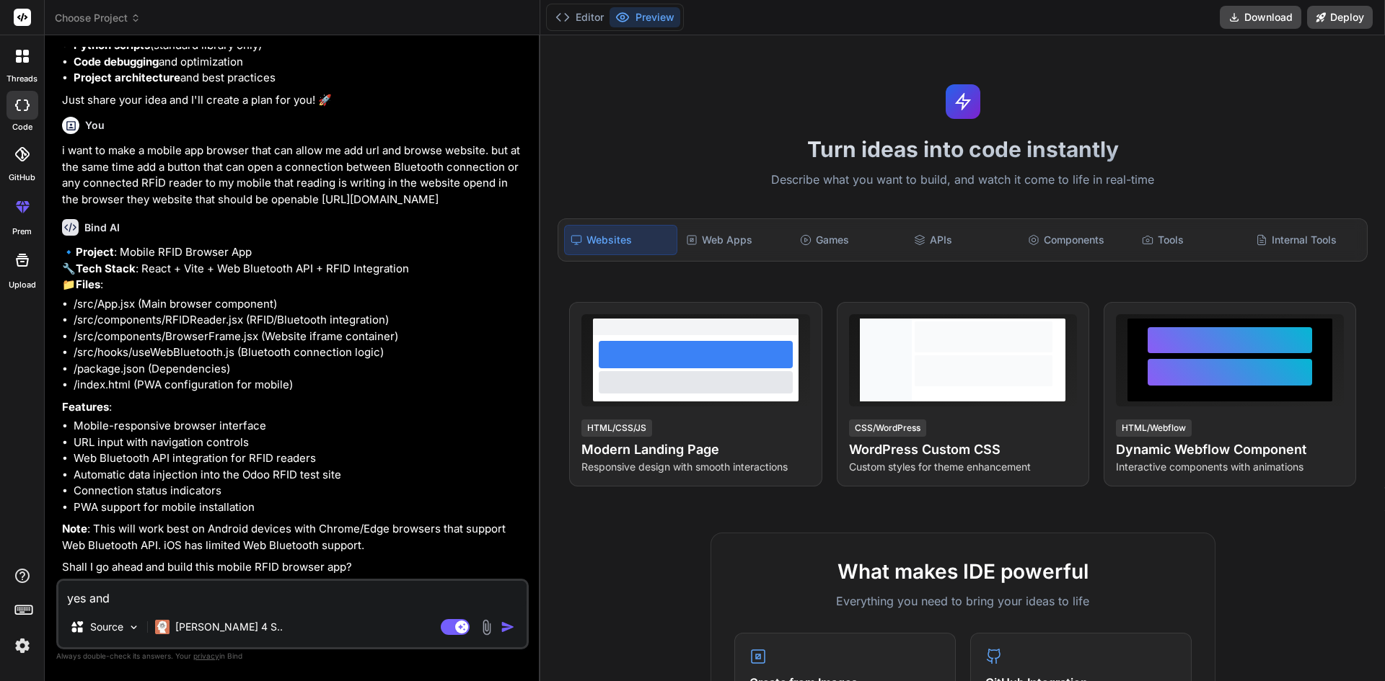
type textarea "x"
type textarea "yes and pr"
type textarea "x"
type textarea "yes and pro"
type textarea "x"
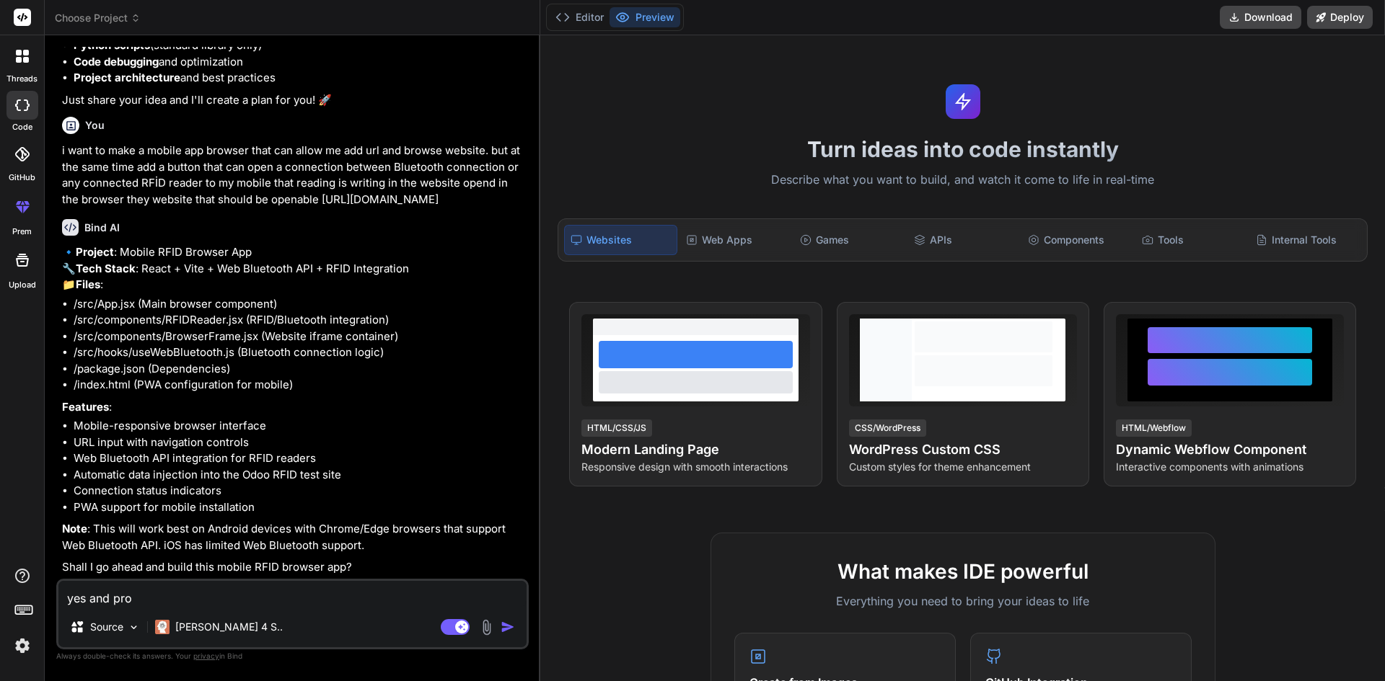
type textarea "yes and prov"
type textarea "x"
type textarea "yes and provi"
type textarea "x"
type textarea "yes and provie"
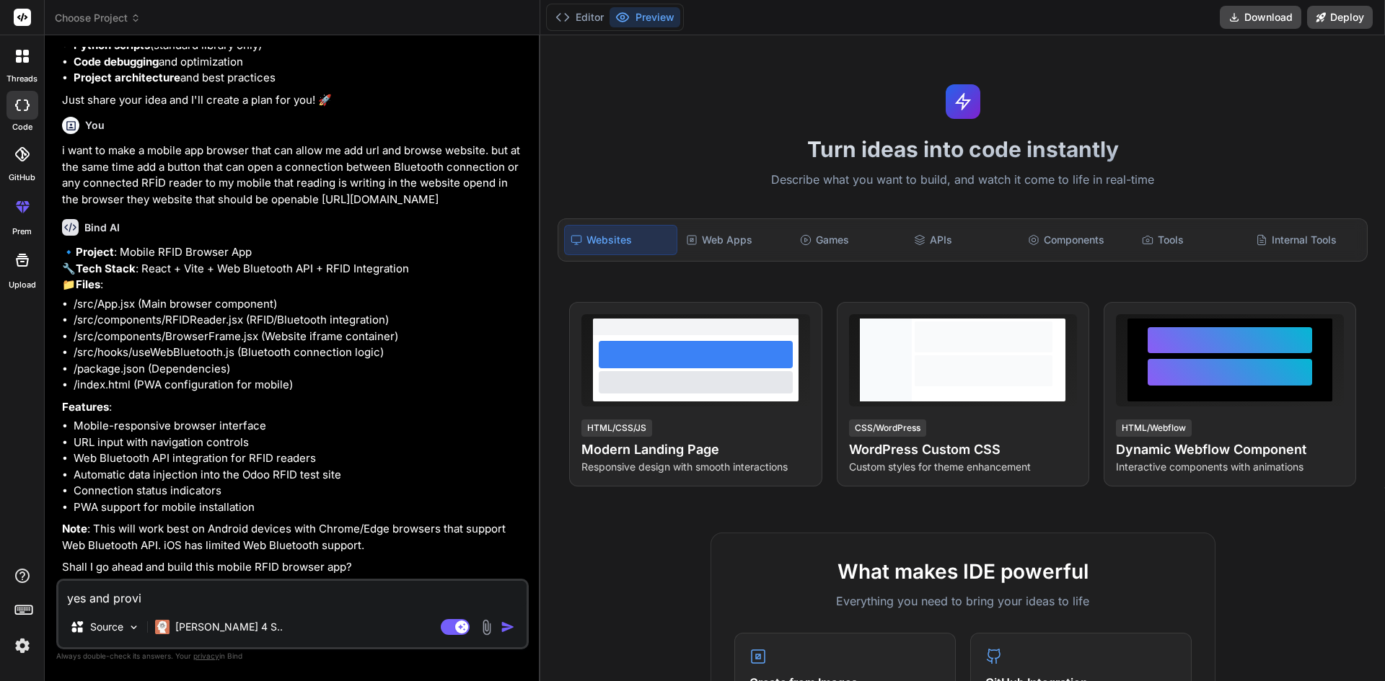
type textarea "x"
type textarea "yes and provi"
type textarea "x"
type textarea "yes and provid"
type textarea "x"
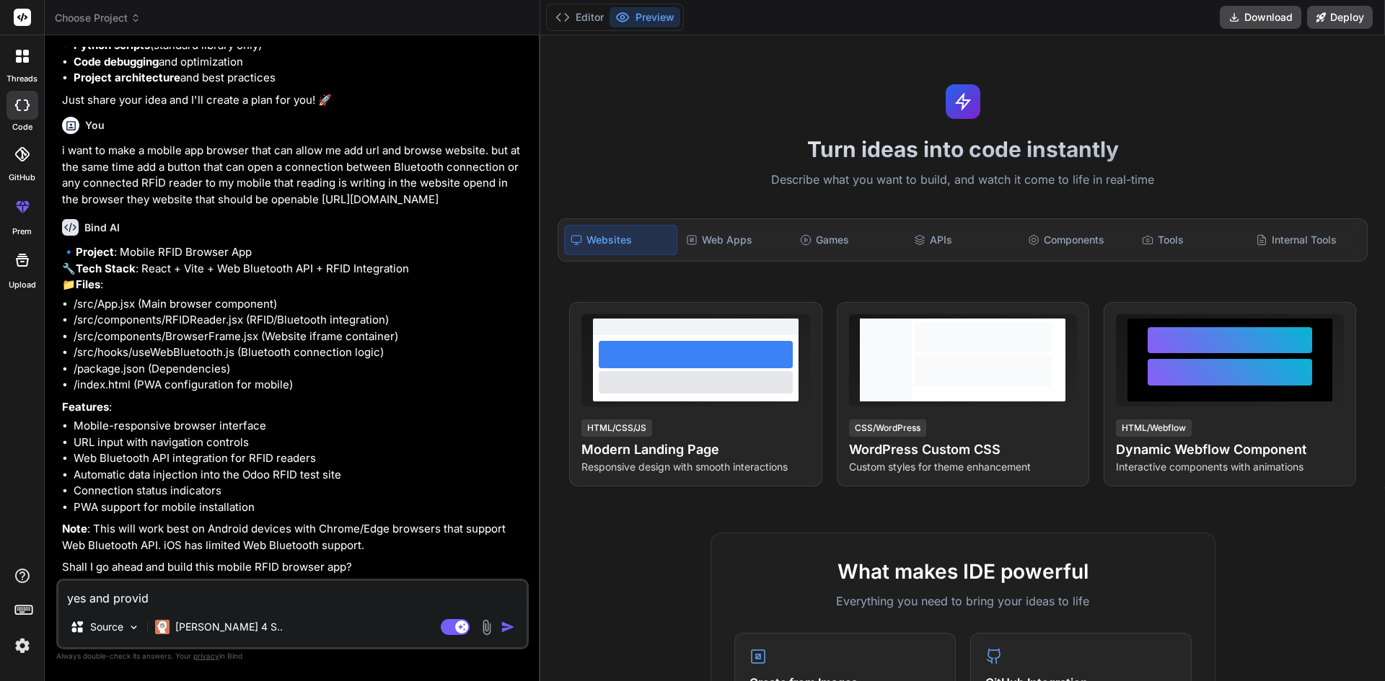
type textarea "yes and provide"
type textarea "x"
type textarea "yes and provide"
type textarea "x"
type textarea "yes and provide m"
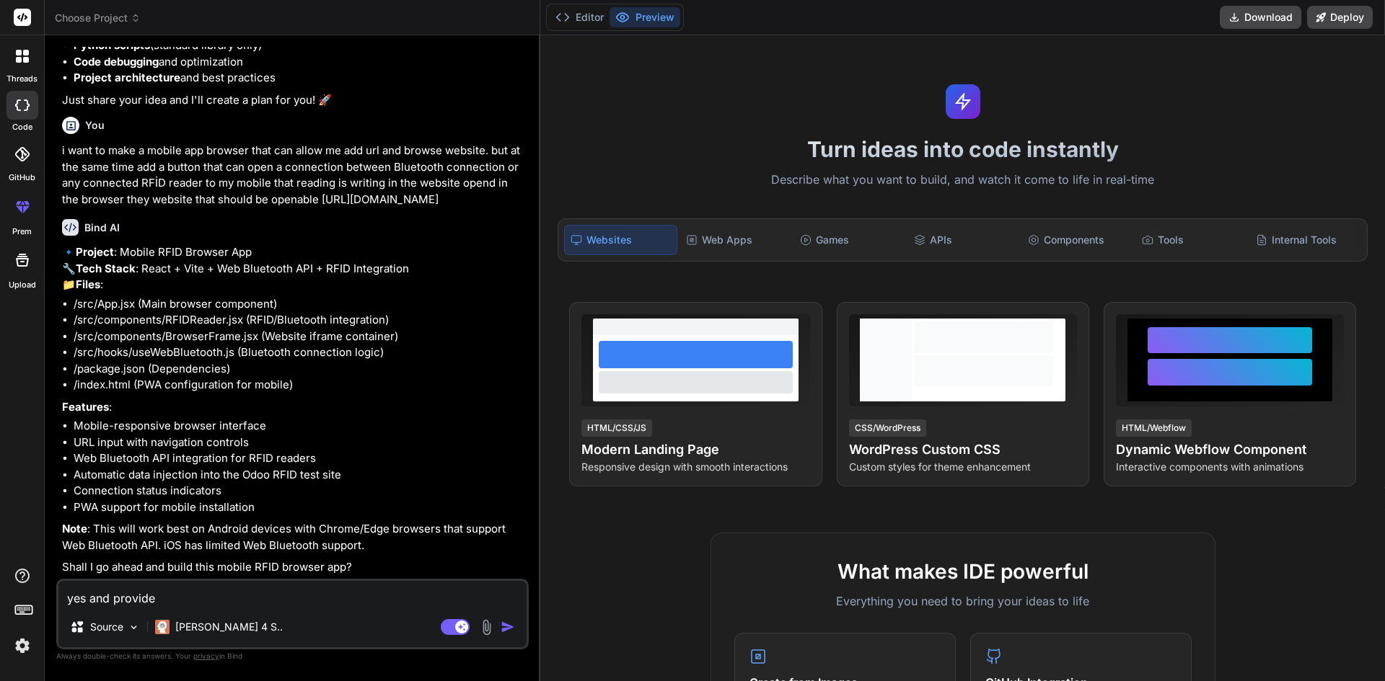
type textarea "x"
type textarea "yes and provide me"
type textarea "x"
type textarea "yes and provide me"
type textarea "x"
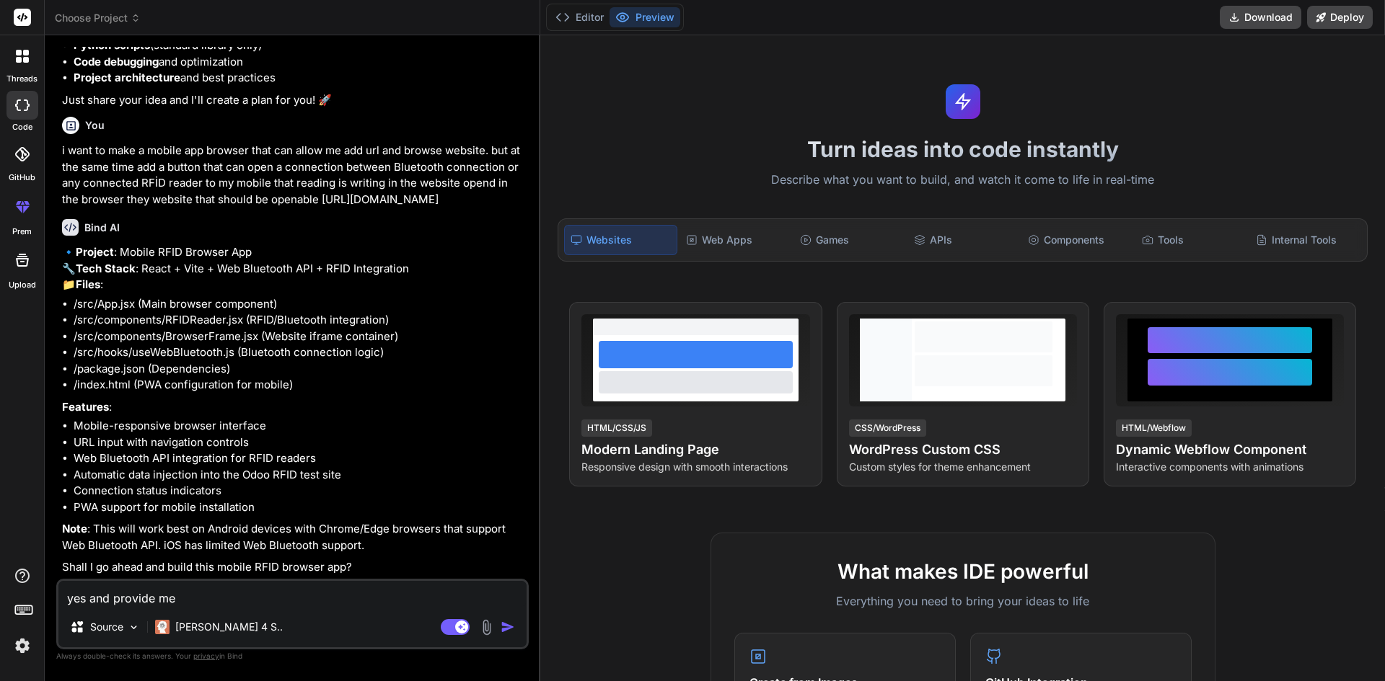
type textarea "yes and provide me w"
type textarea "x"
type textarea "yes and provide me wi"
type textarea "x"
type textarea "yes and provide me wit"
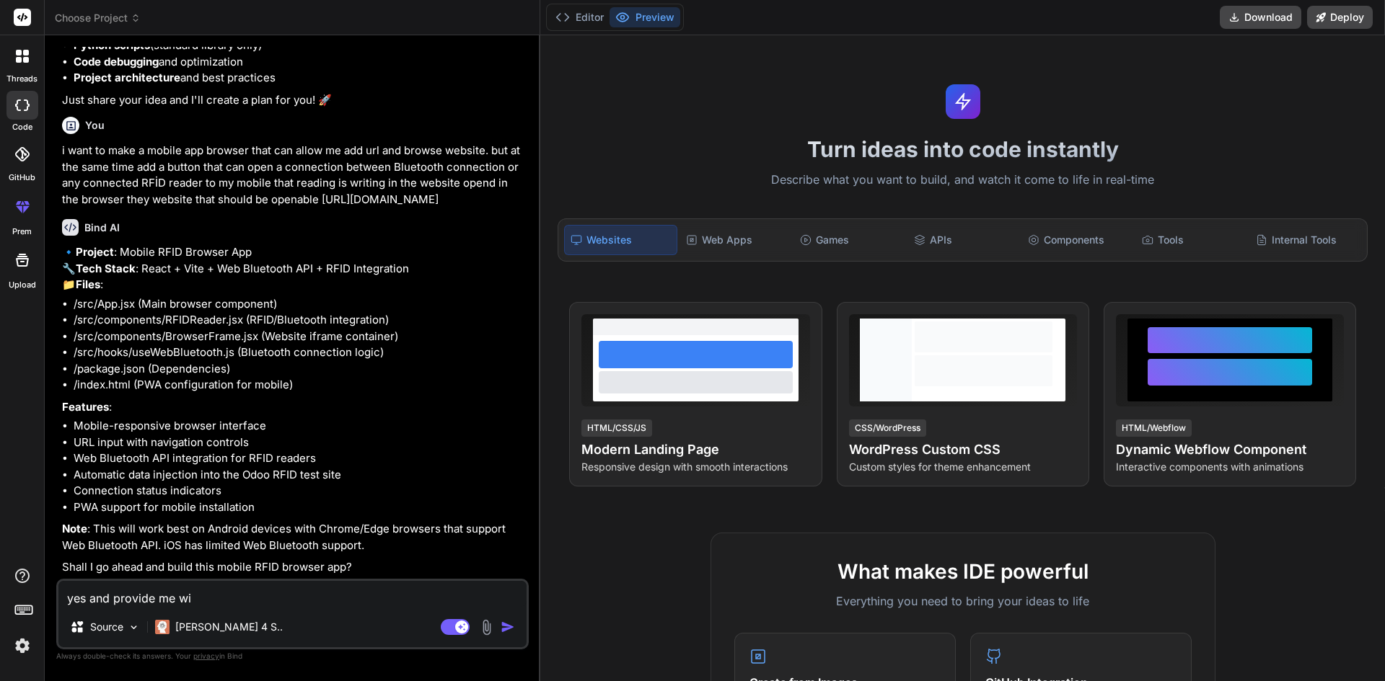
type textarea "x"
type textarea "yes and provide me with"
type textarea "x"
type textarea "yes and provide me with"
type textarea "x"
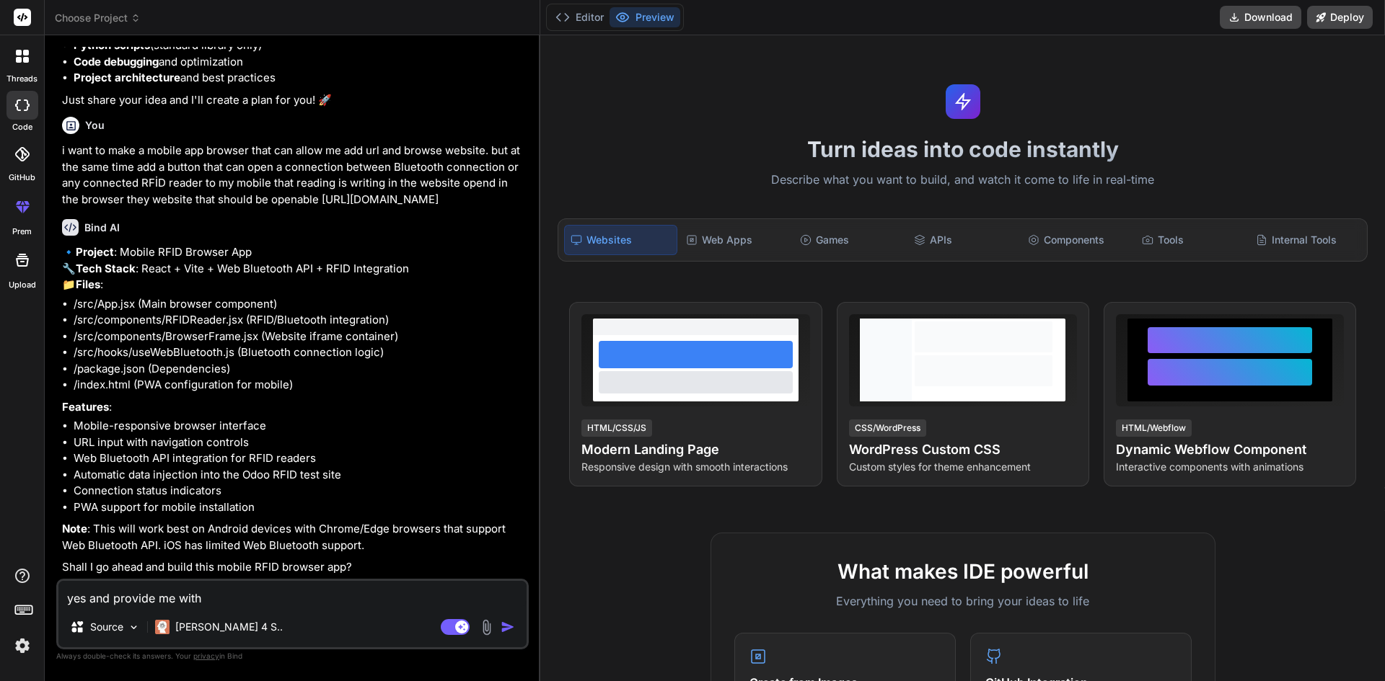
type textarea "yes and provide me with A"
type textarea "x"
type textarea "yes and provide me with AP"
type textarea "x"
type textarea "yes and provide me with APK"
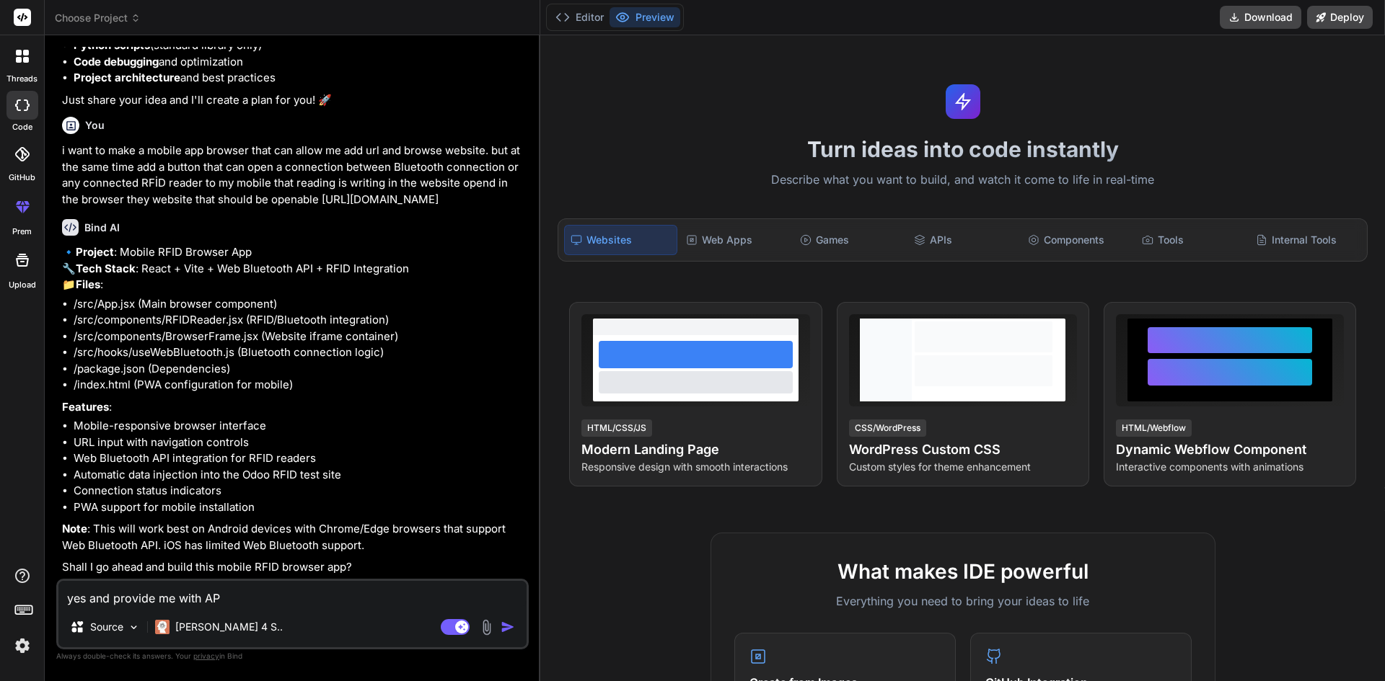
type textarea "x"
type textarea "yes and provide me with APK"
type textarea "x"
type textarea "yes and provide me with APK f"
type textarea "x"
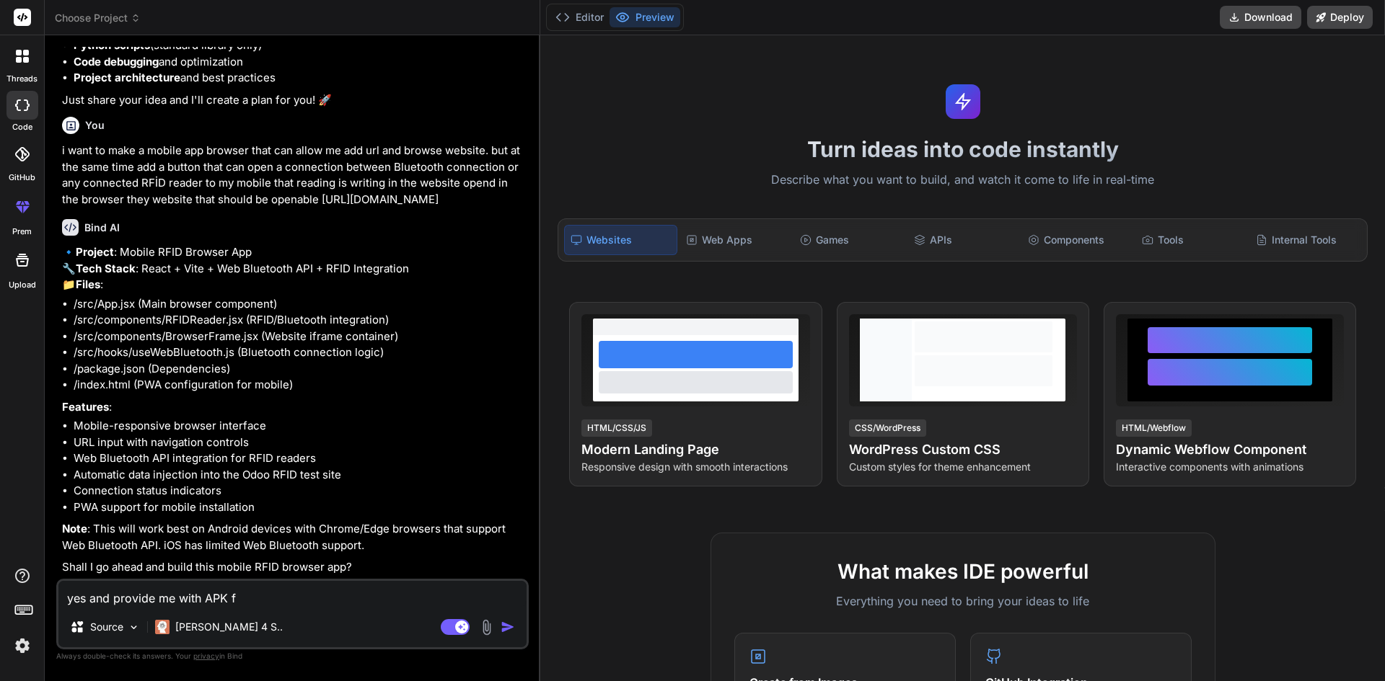
type textarea "yes and provide me with APK fi"
type textarea "x"
type textarea "yes and provide me with APK fil"
type textarea "x"
type textarea "yes and provide me with APK file"
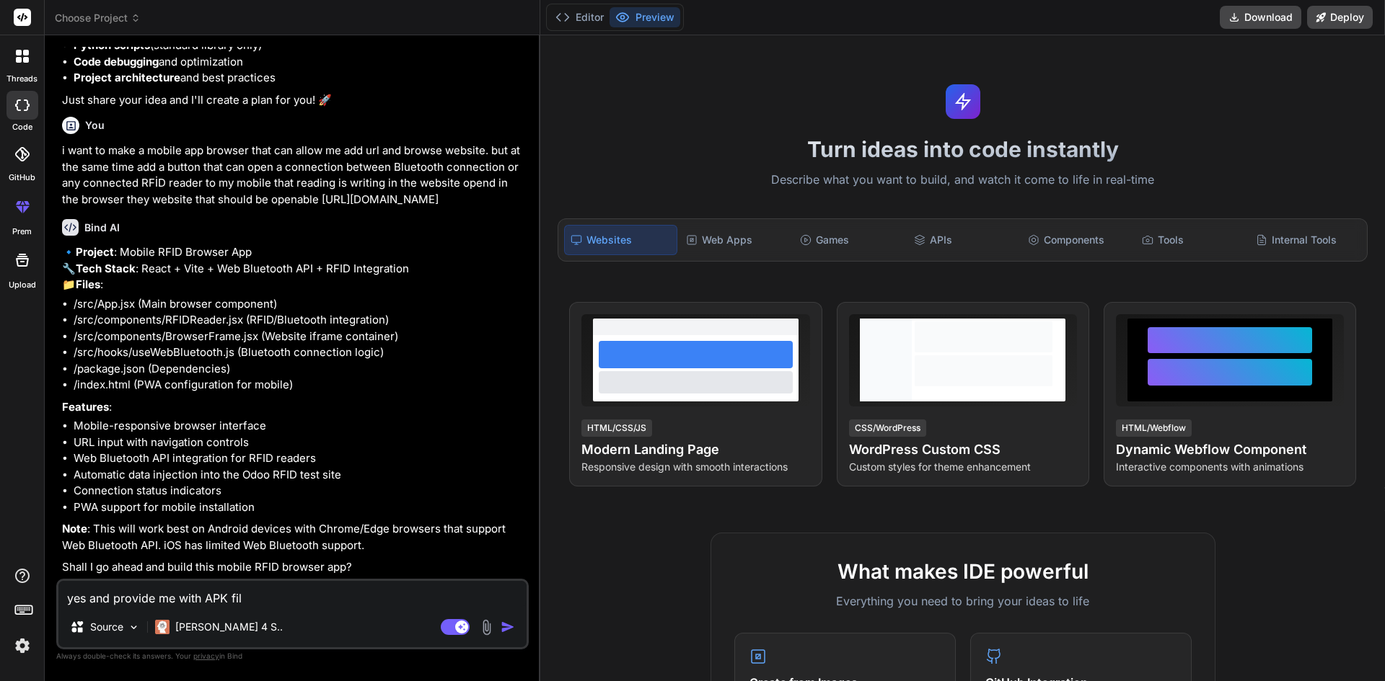
type textarea "x"
type textarea "yes and provide me with APK file"
type textarea "x"
type textarea "yes and provide me with APK file f"
type textarea "x"
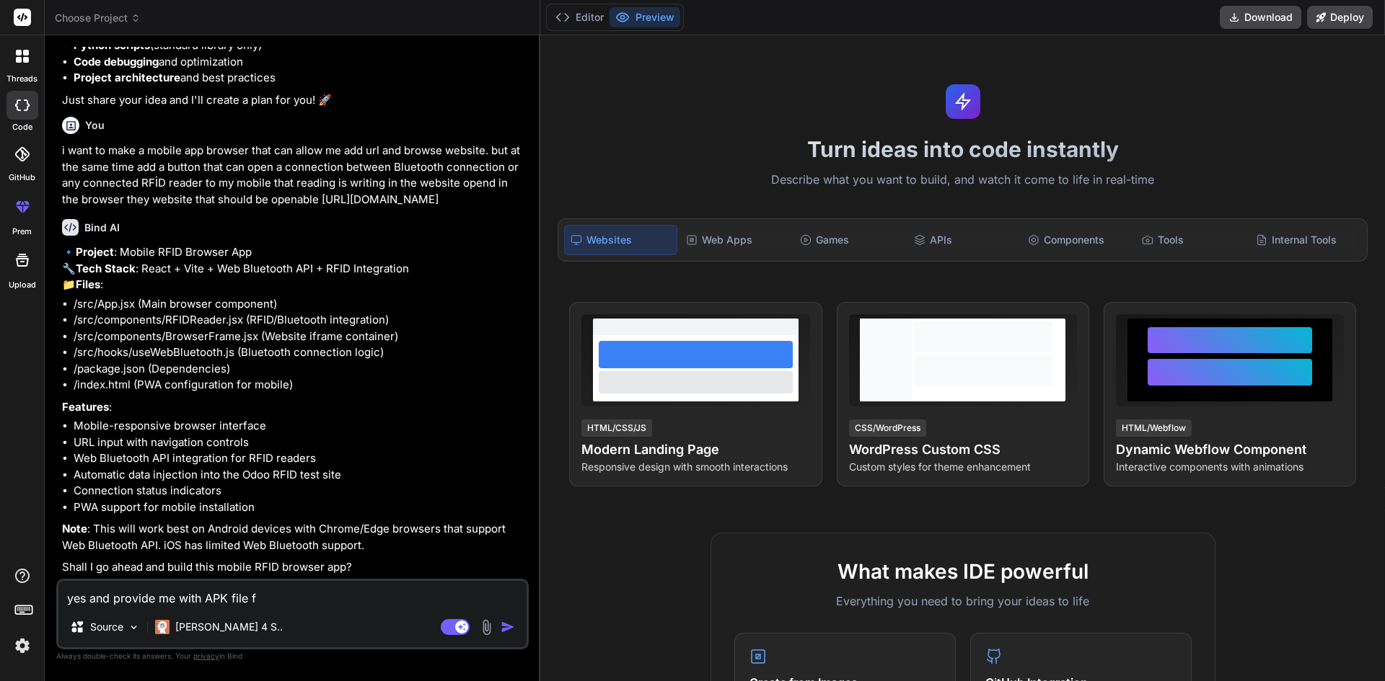
type textarea "yes and provide me with APK file fo"
type textarea "x"
type textarea "yes and provide me with APK file for"
type textarea "x"
type textarea "yes and provide me with APK file form"
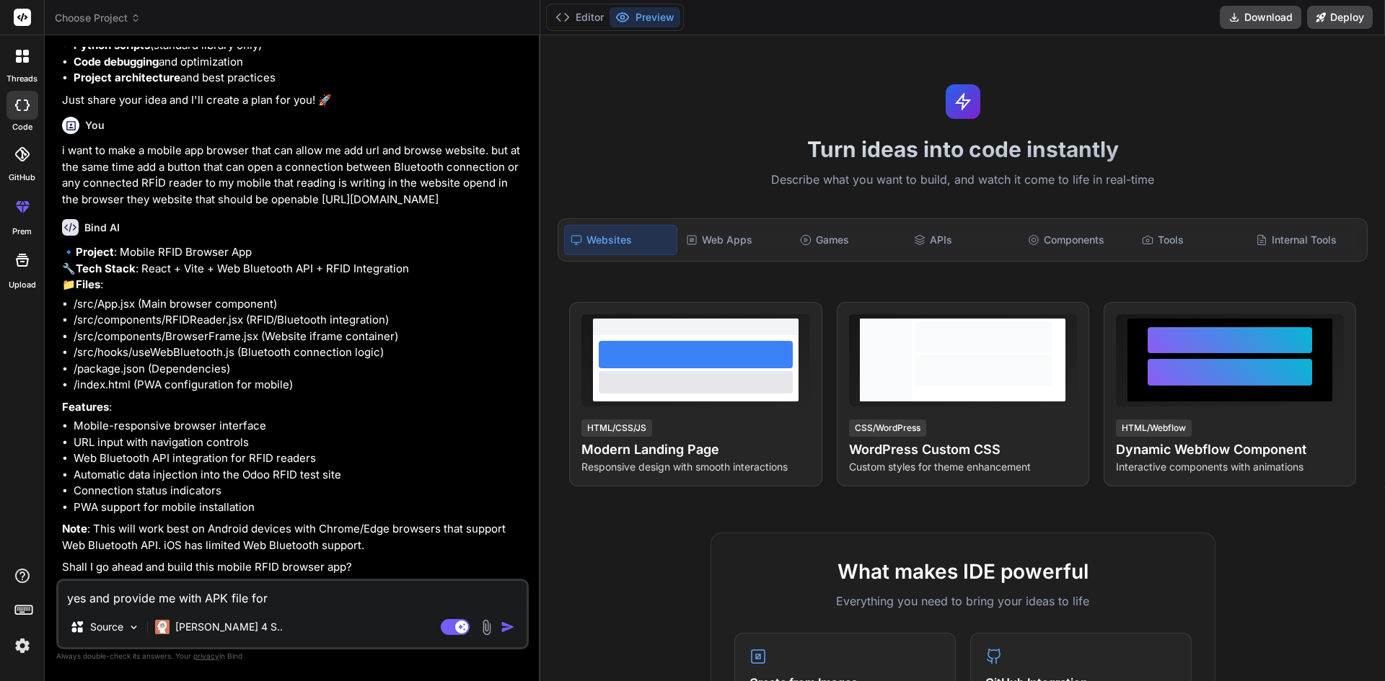
type textarea "x"
type textarea "yes and provide me with APK file forma"
type textarea "x"
type textarea "yes and provide me with APK file format"
type textarea "x"
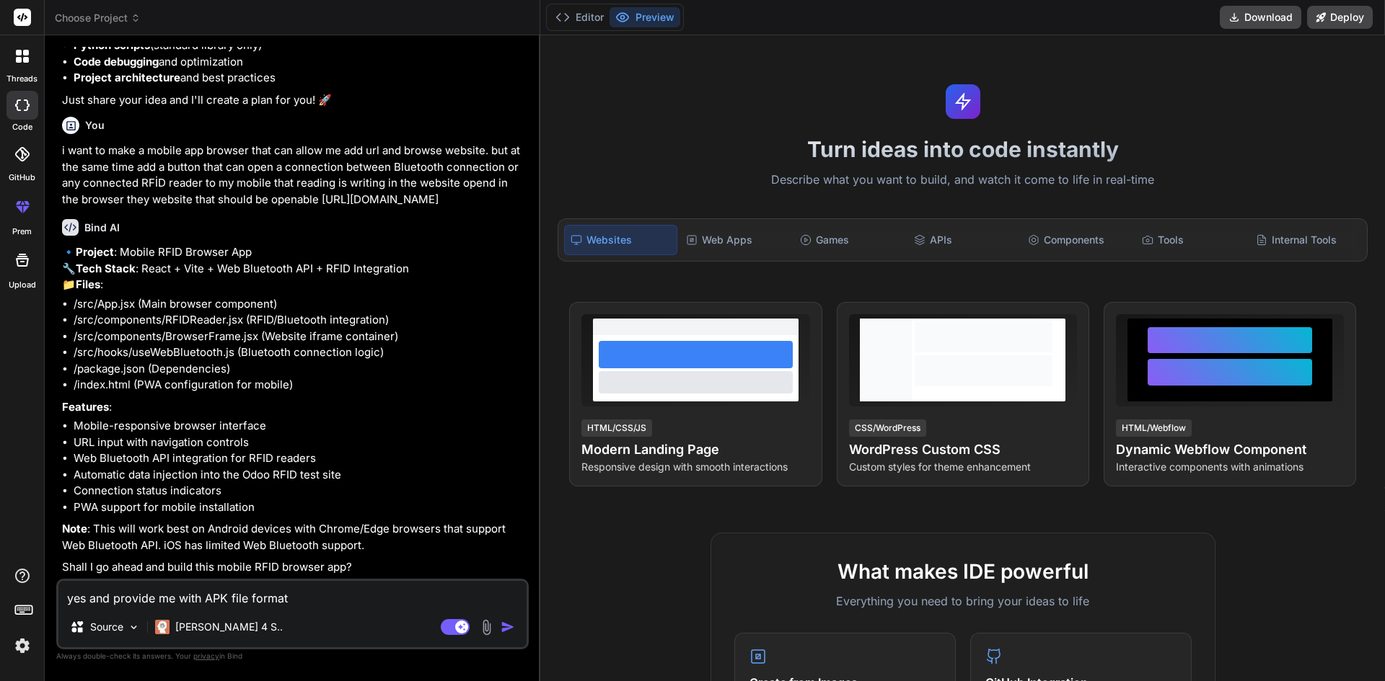
type textarea "yes and provide me with APK file format"
type textarea "x"
type textarea "yes and provide me with APK file format t"
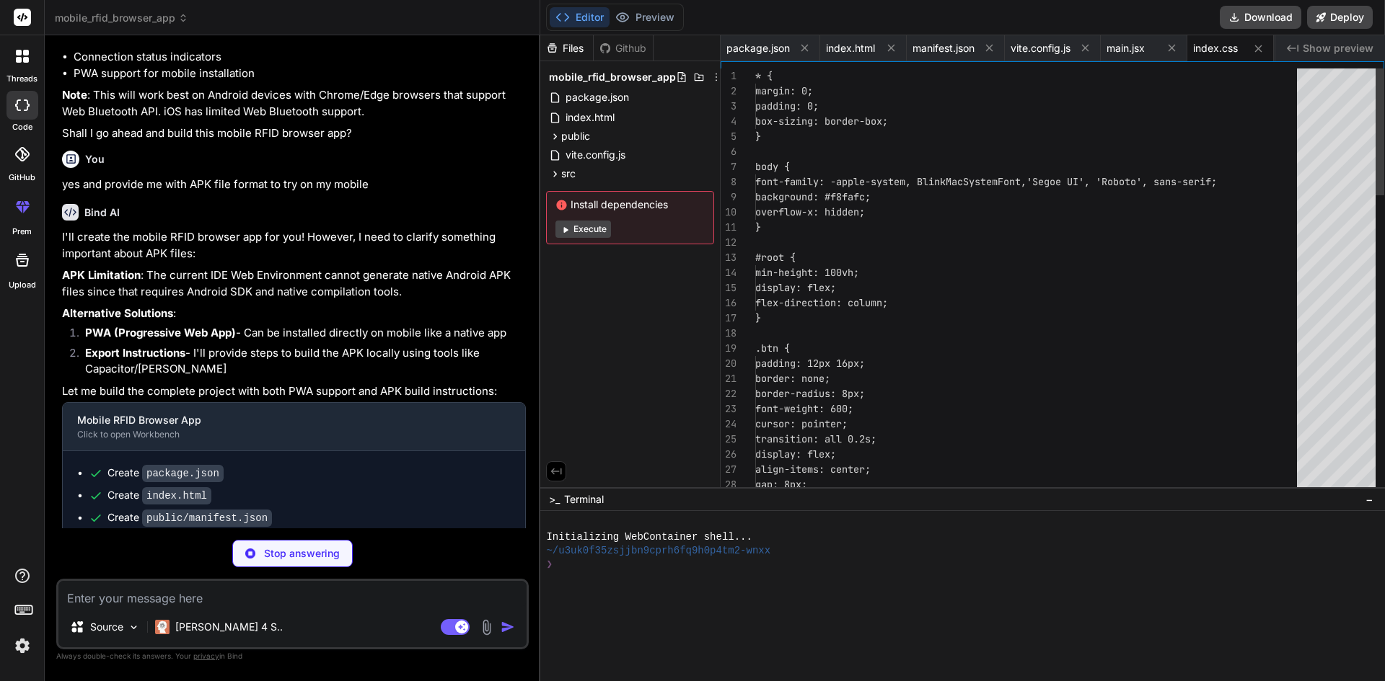
scroll to position [0, 1]
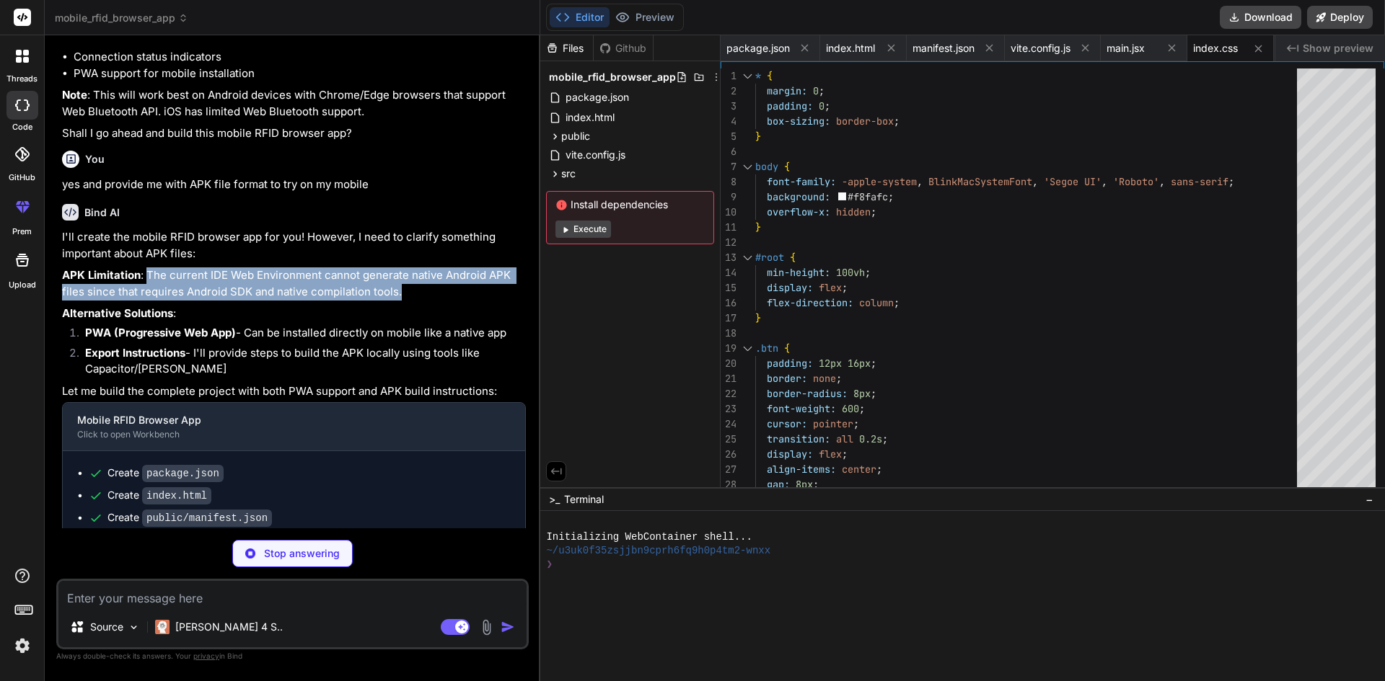
drag, startPoint x: 147, startPoint y: 306, endPoint x: 425, endPoint y: 323, distance: 278.9
click at [425, 300] on p "APK Limitation : The current IDE Web Environment cannot generate native Android…" at bounding box center [294, 284] width 464 height 32
copy p "The current IDE Web Environment cannot generate native Android APK files since …"
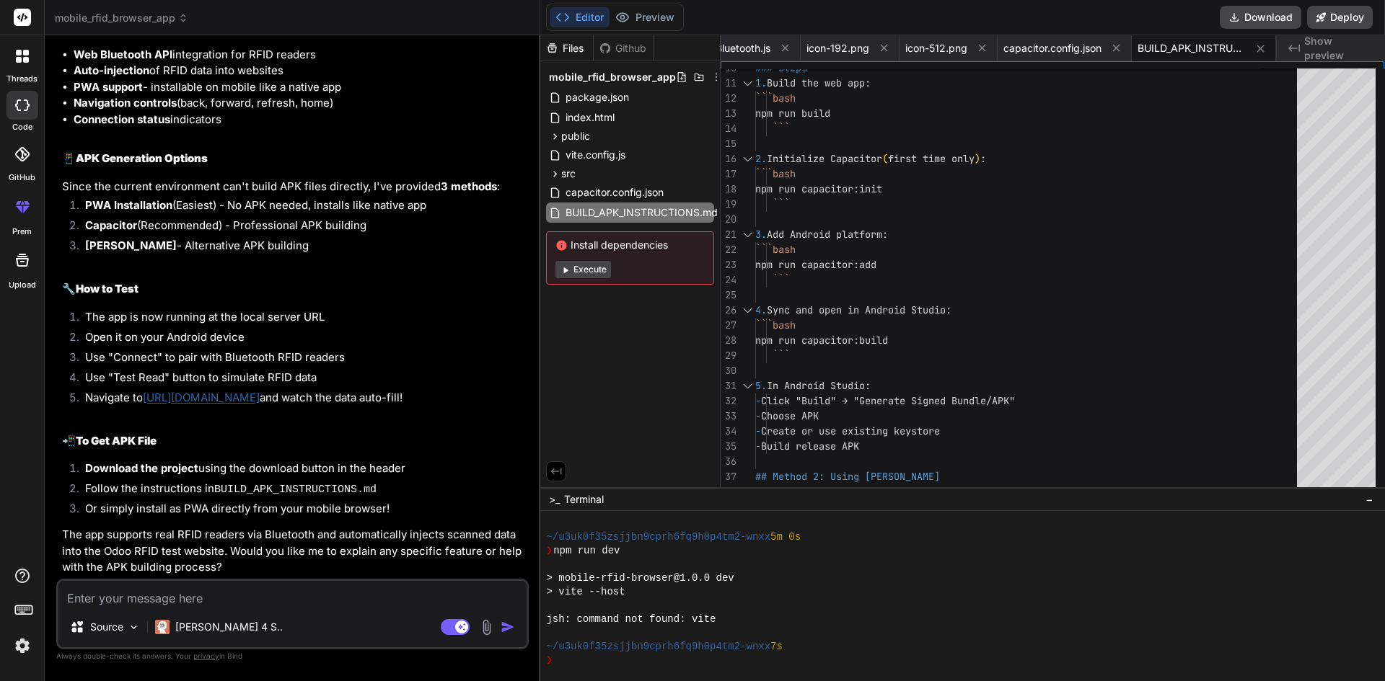
scroll to position [1587, 0]
click at [350, 509] on li "Or simply install as PWA directly from your mobile browser!" at bounding box center [300, 511] width 452 height 20
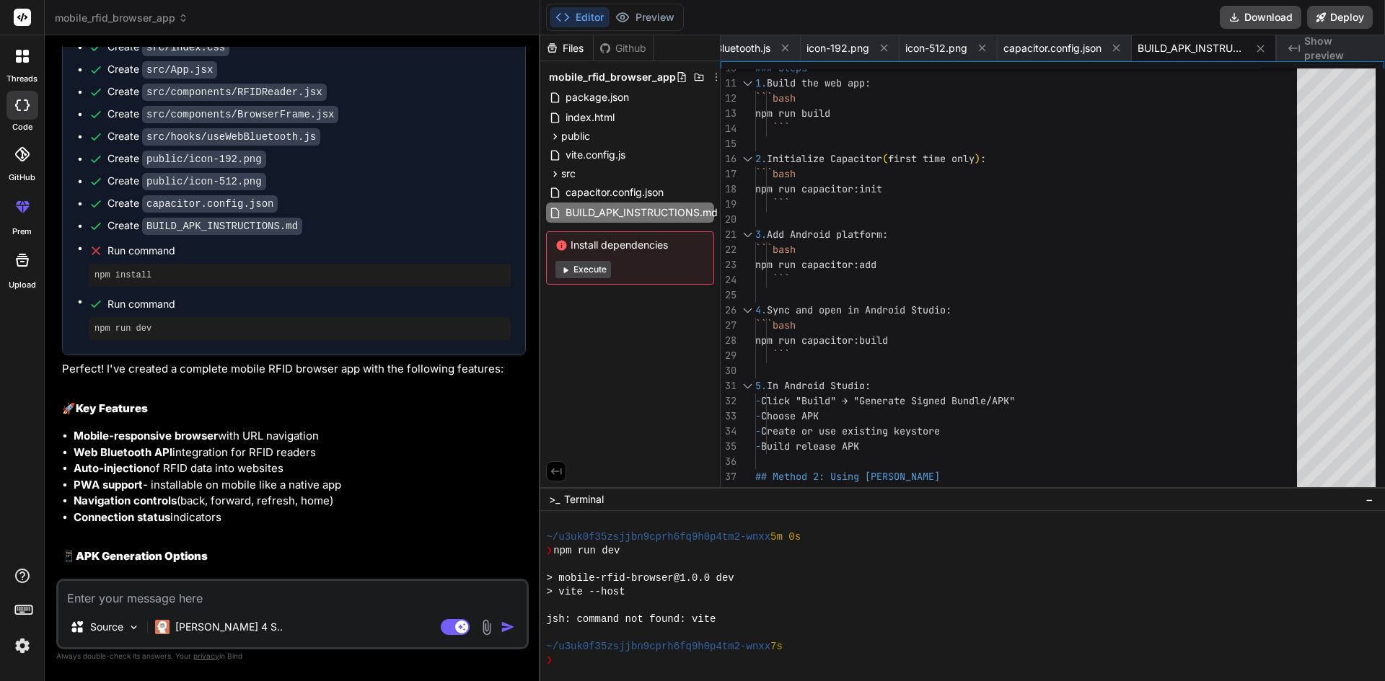
scroll to position [1154, 0]
click at [586, 266] on button "Execute" at bounding box center [583, 269] width 56 height 17
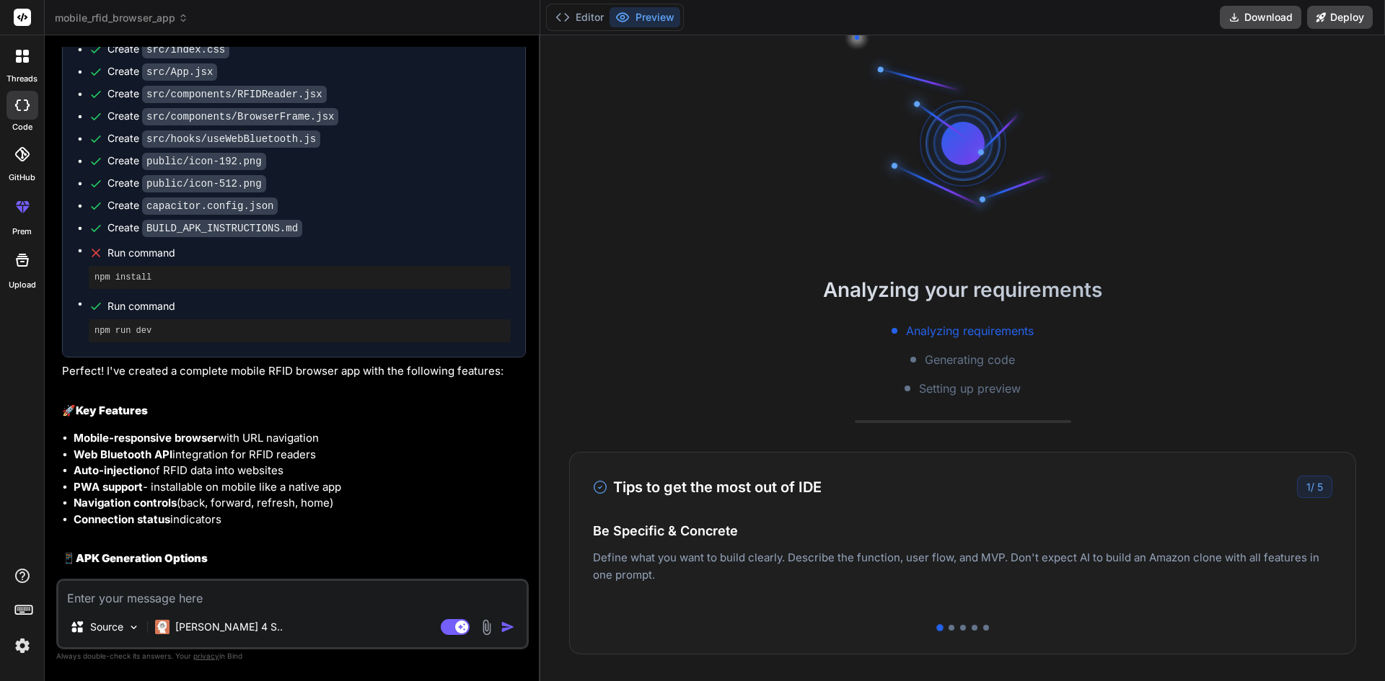
scroll to position [164, 0]
click at [255, 495] on li "Navigation controls (back, forward, refresh, home)" at bounding box center [300, 503] width 452 height 17
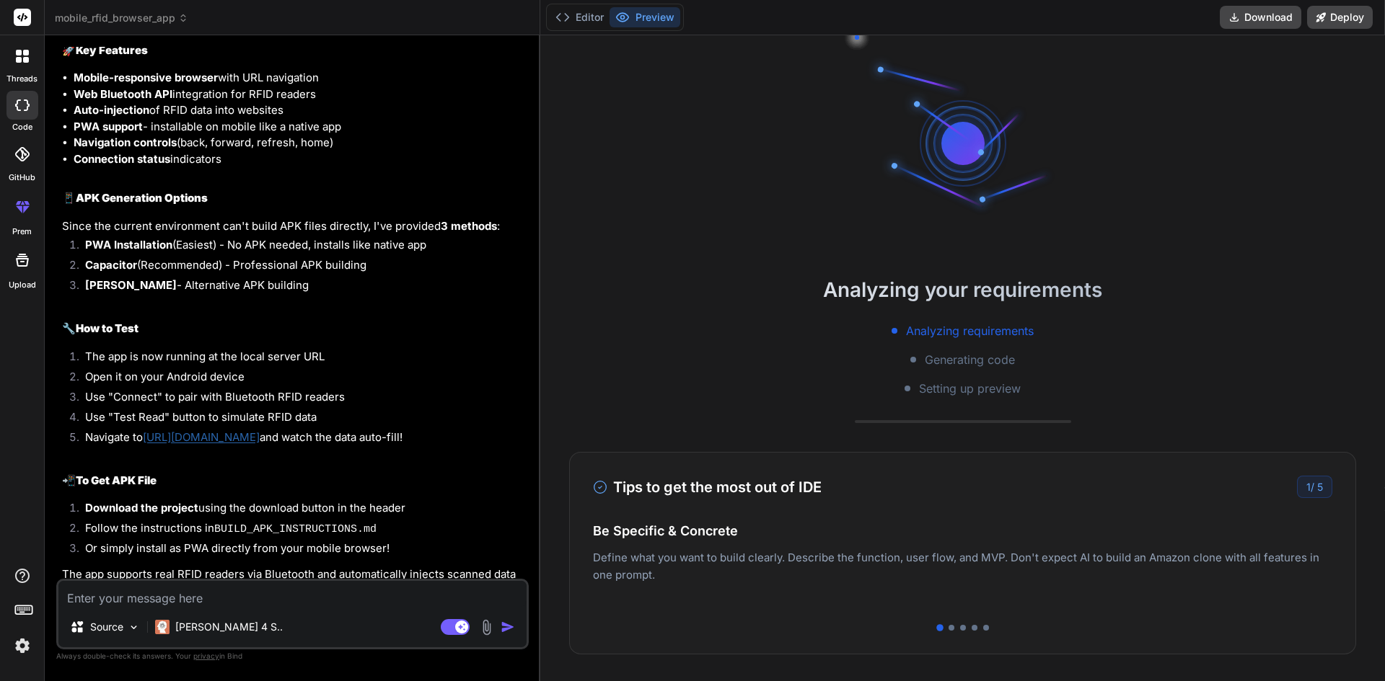
scroll to position [1587, 0]
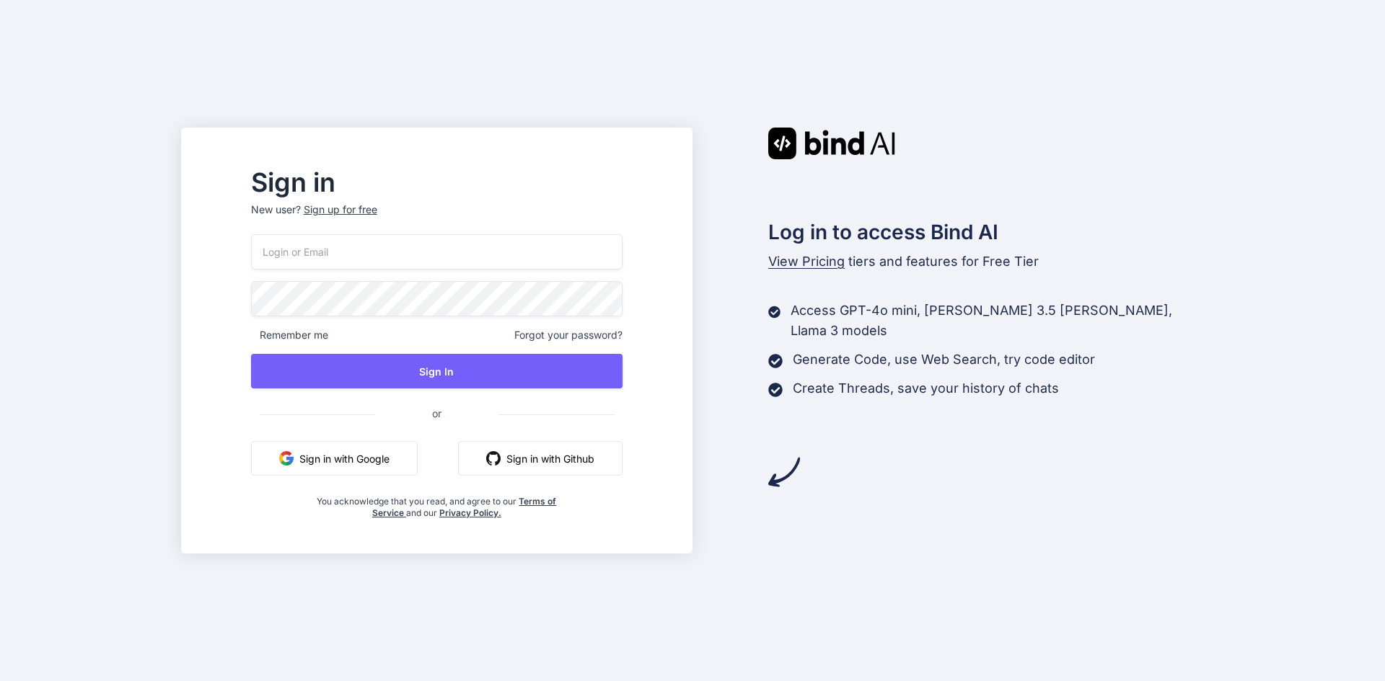
click at [381, 458] on button "Sign in with Google" at bounding box center [334, 458] width 167 height 35
